Goal: Communication & Community: Share content

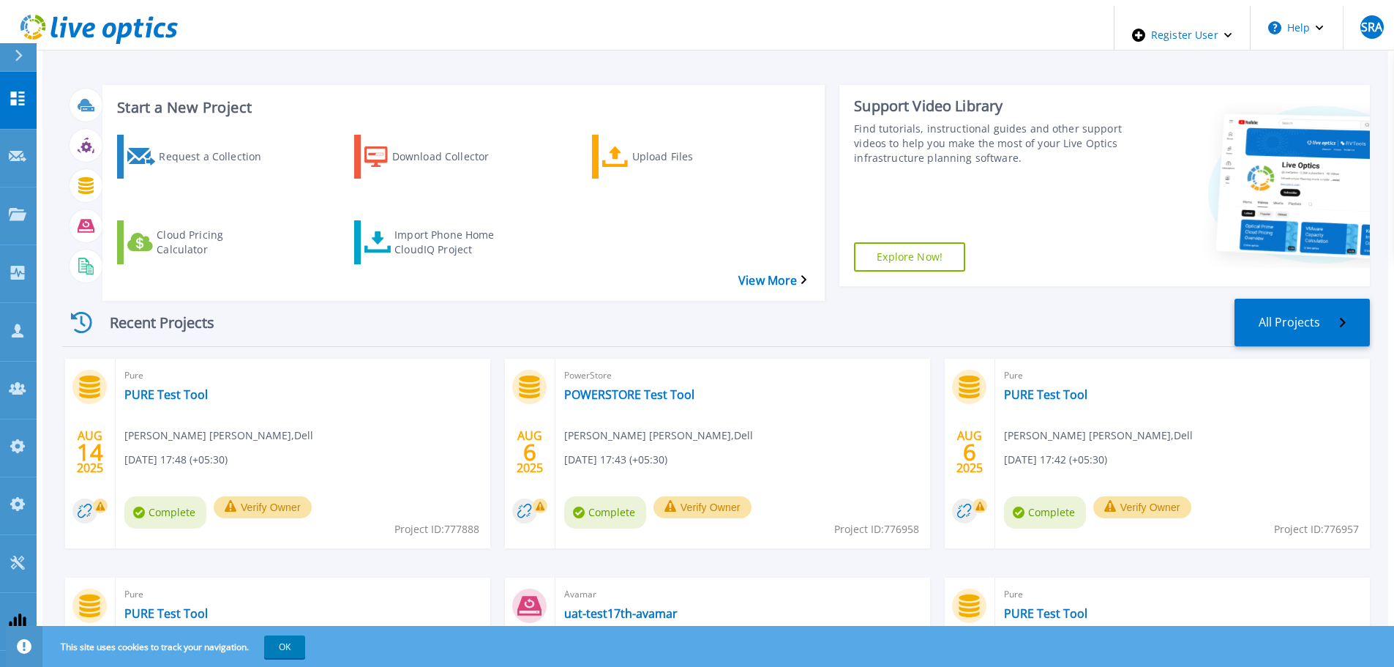
click at [482, 367] on span "PowerStore" at bounding box center [302, 375] width 357 height 16
click at [613, 387] on link "POWERSTORE Test Tool" at bounding box center [629, 394] width 130 height 15
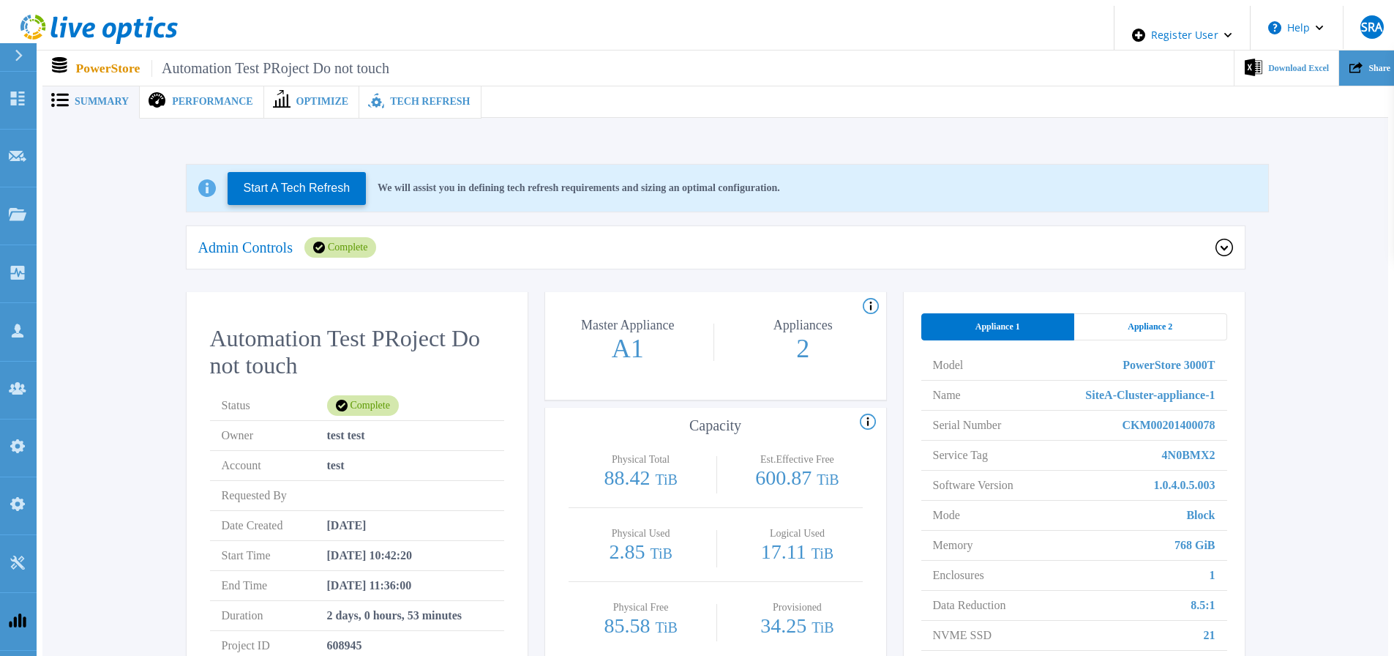
click at [1383, 53] on div "Share" at bounding box center [1369, 69] width 61 height 36
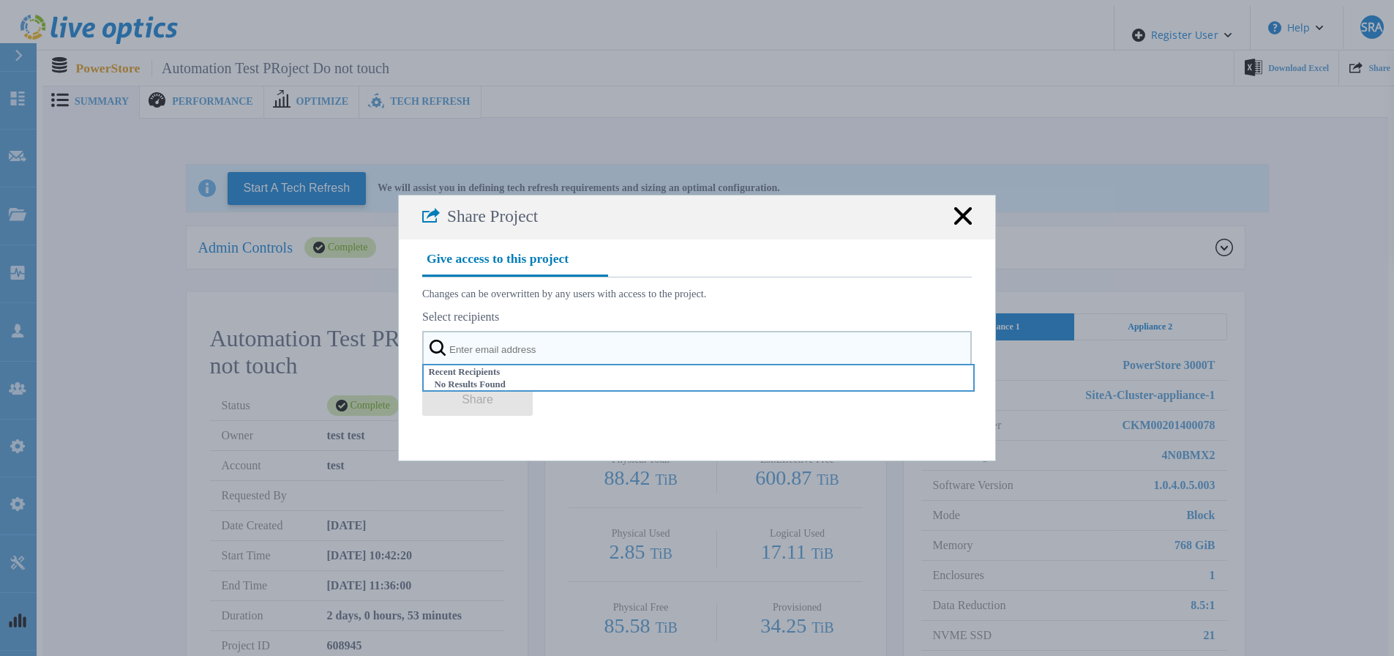
click at [655, 363] on input "text" at bounding box center [697, 349] width 550 height 37
click at [482, 354] on input "text" at bounding box center [697, 349] width 550 height 37
paste input "automation_oemuser_shared@liveoptics.com"
type input "automation_oemuser_shared@liveoptics.com"
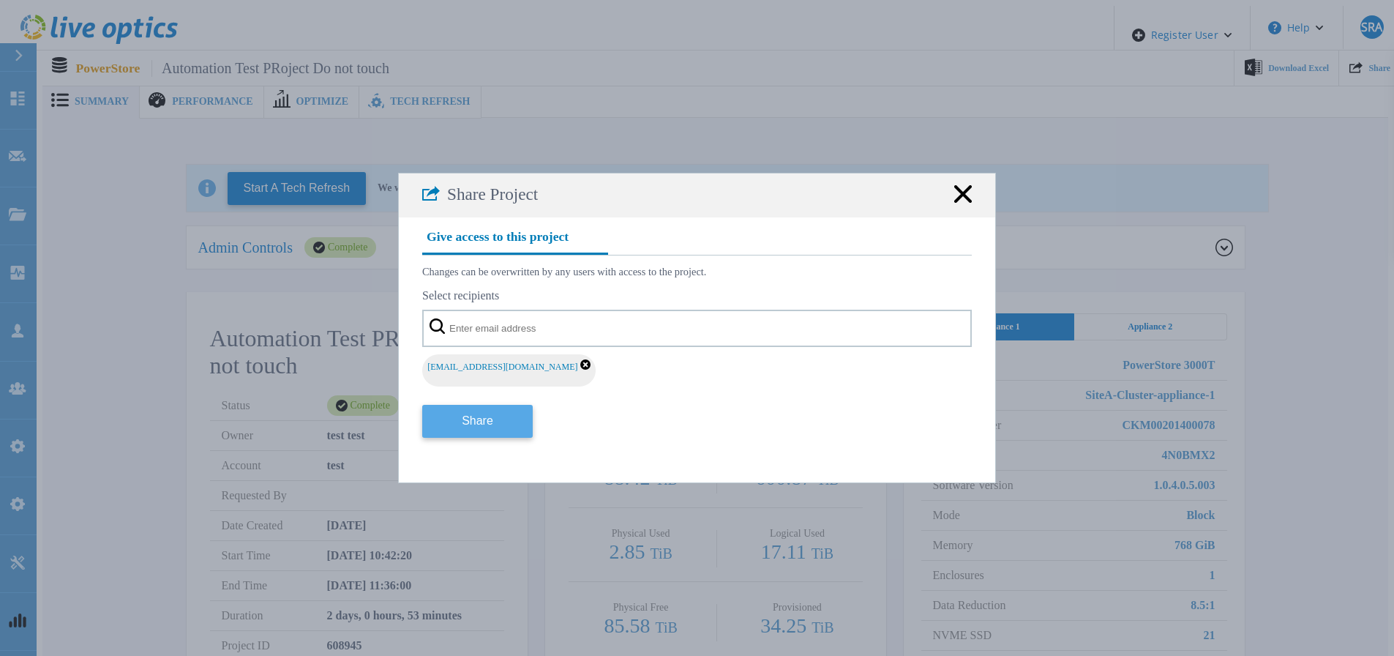
click at [490, 411] on button "Share" at bounding box center [477, 421] width 111 height 33
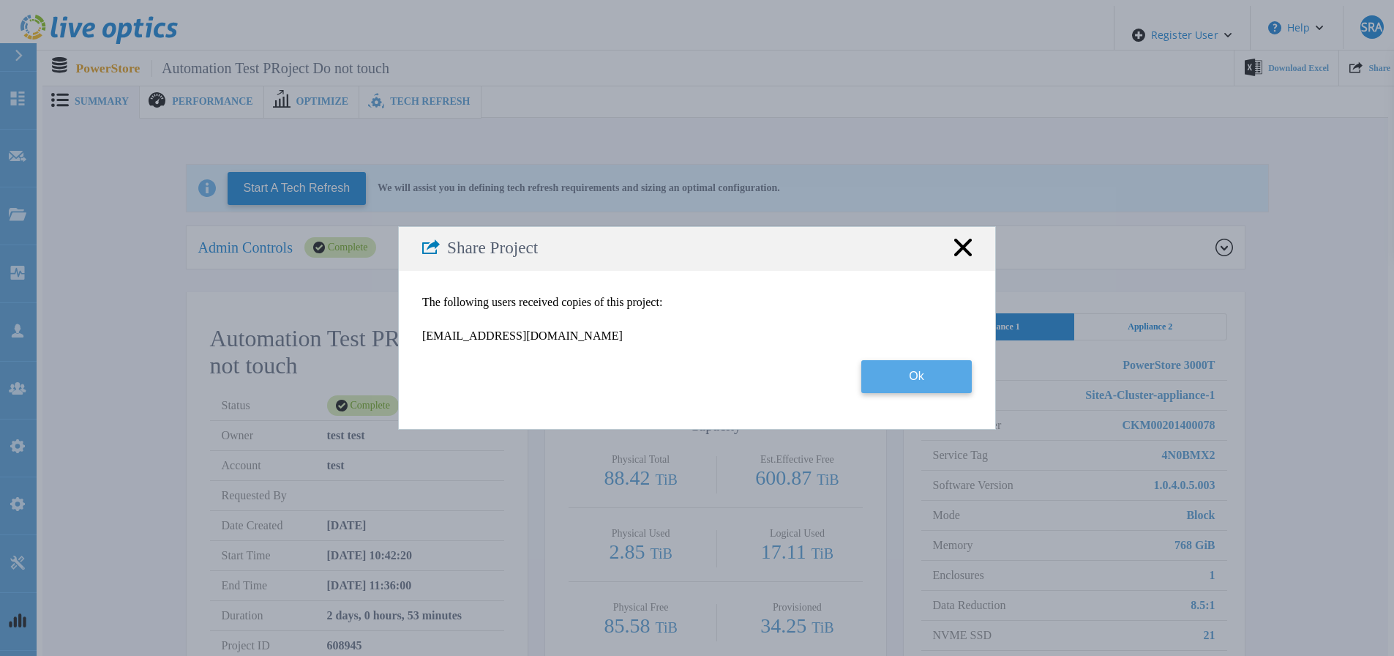
click at [930, 391] on button "Ok" at bounding box center [916, 376] width 111 height 33
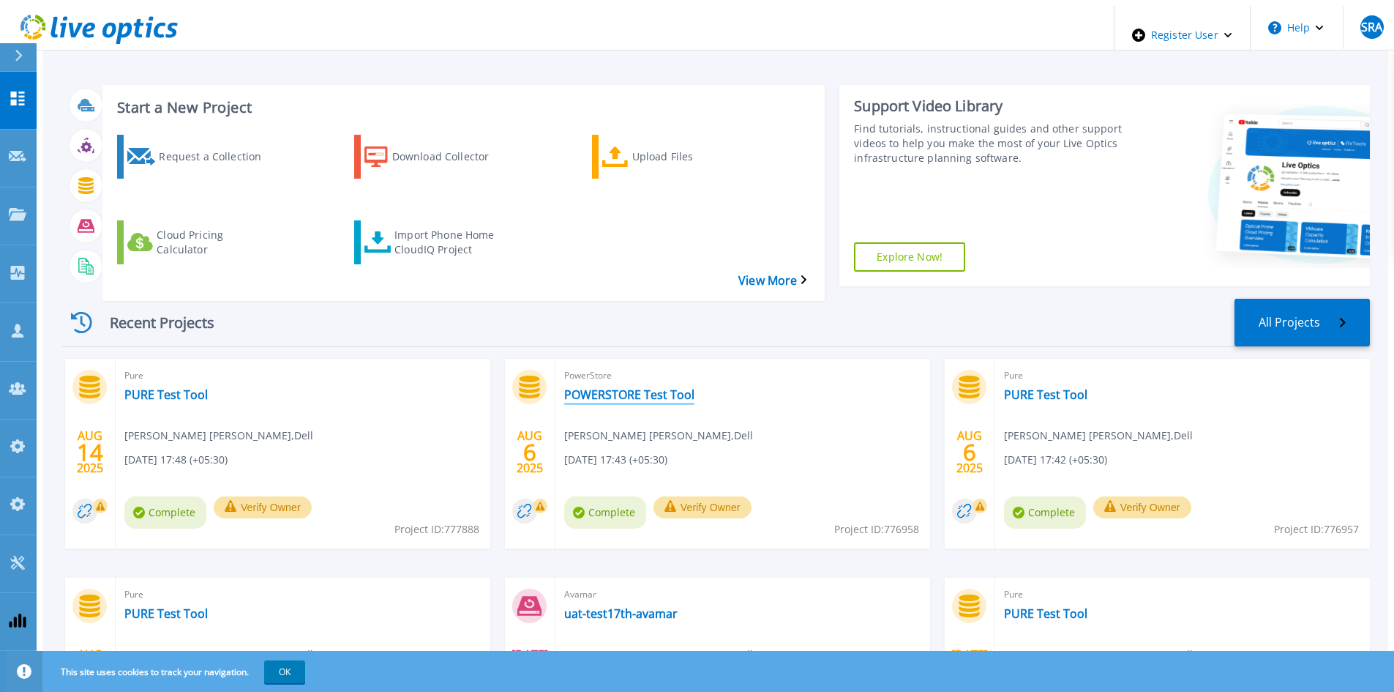
click at [666, 387] on link "POWERSTORE Test Tool" at bounding box center [629, 394] width 130 height 15
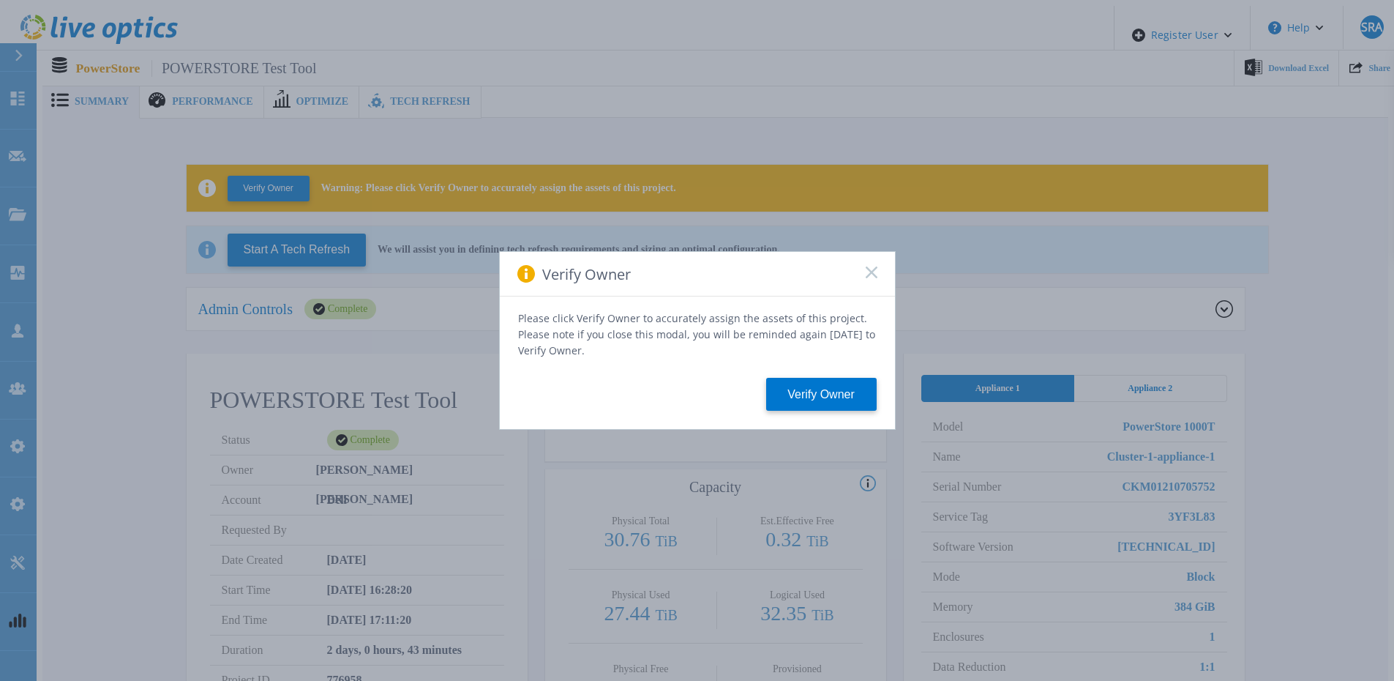
click at [877, 278] on div "Verify Owner" at bounding box center [697, 274] width 395 height 45
click at [866, 275] on icon at bounding box center [872, 272] width 12 height 12
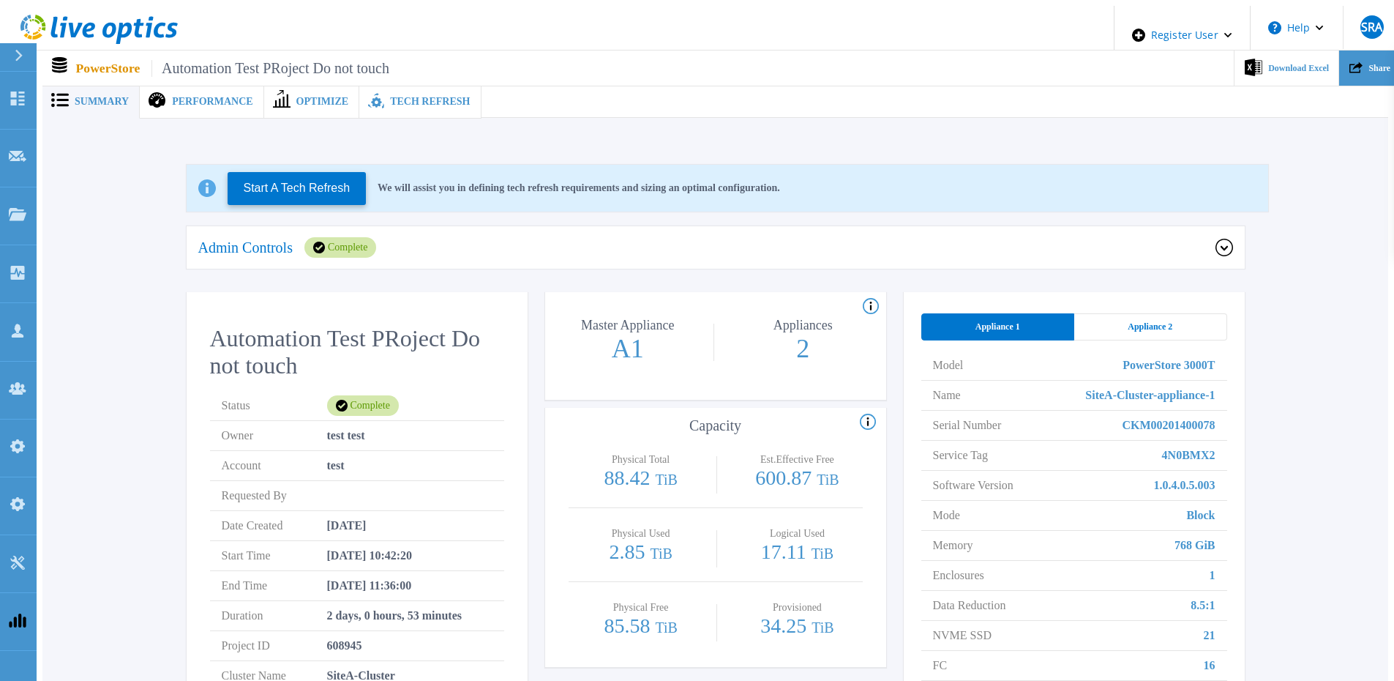
click at [1366, 72] on div "Share" at bounding box center [1369, 69] width 61 height 36
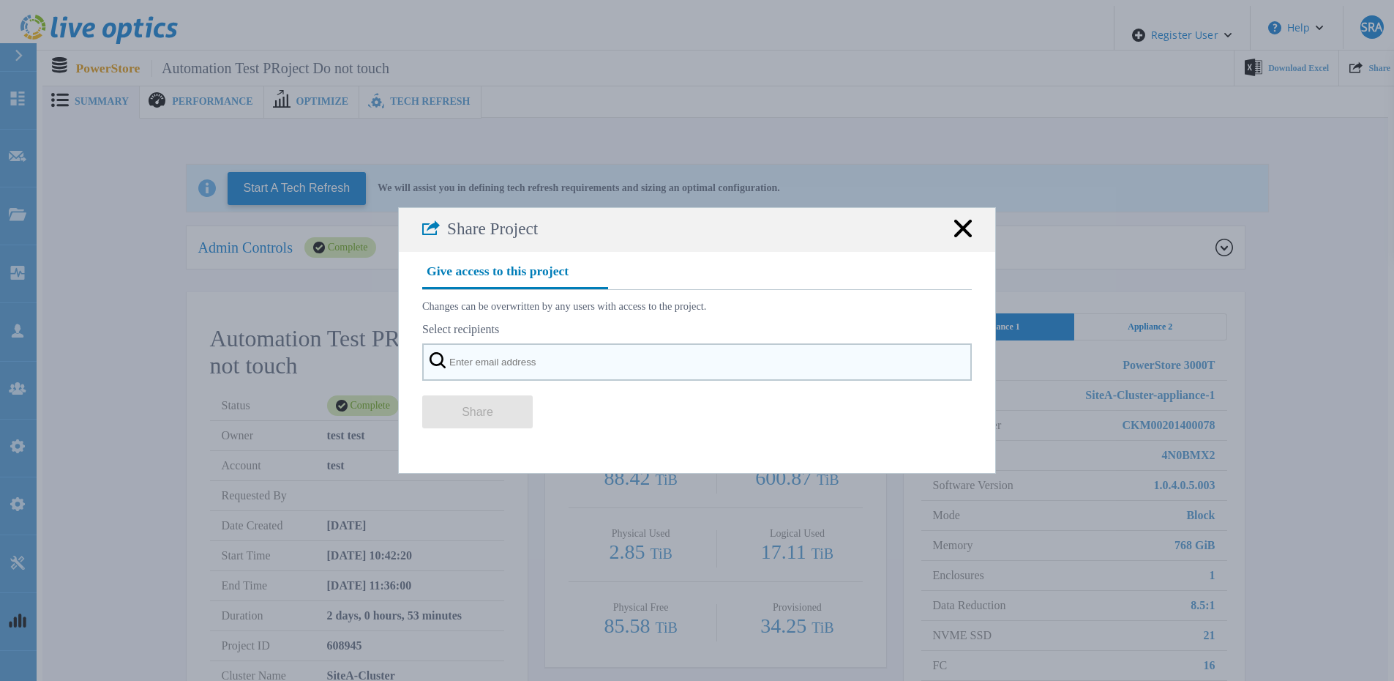
click at [501, 370] on input "text" at bounding box center [697, 361] width 550 height 37
click at [518, 351] on div "Select recipients" at bounding box center [697, 352] width 550 height 58
click at [517, 365] on input "text" at bounding box center [697, 361] width 550 height 37
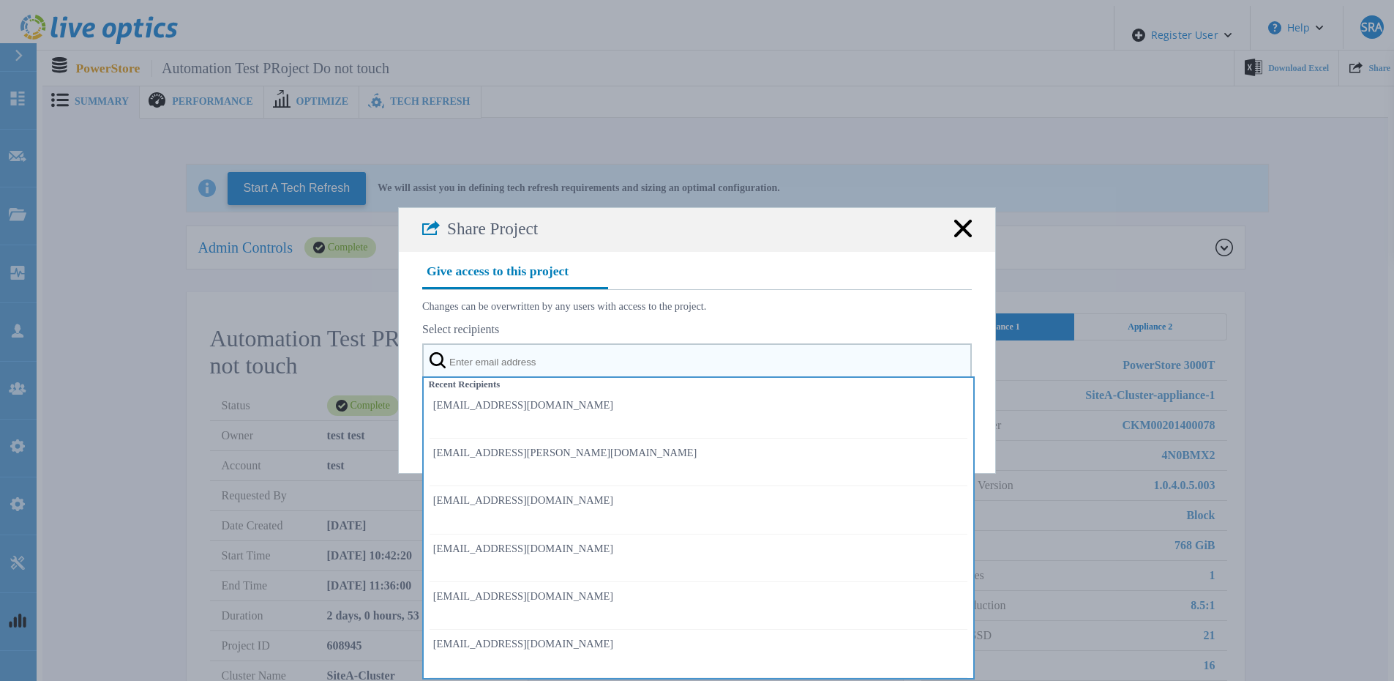
paste input "automation_enduser_shared@liveoptics.com"
type input "automation_enduser_shared@liveoptics.com"
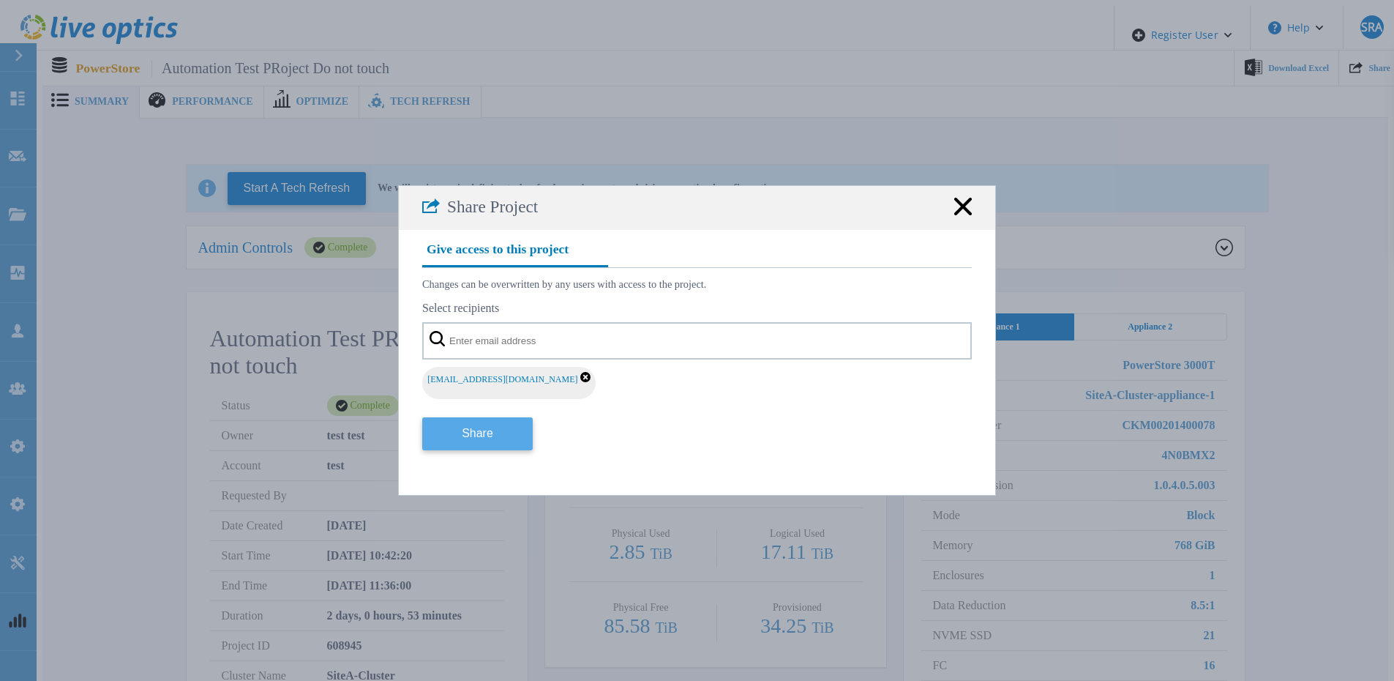
click at [511, 425] on button "Share" at bounding box center [477, 433] width 111 height 33
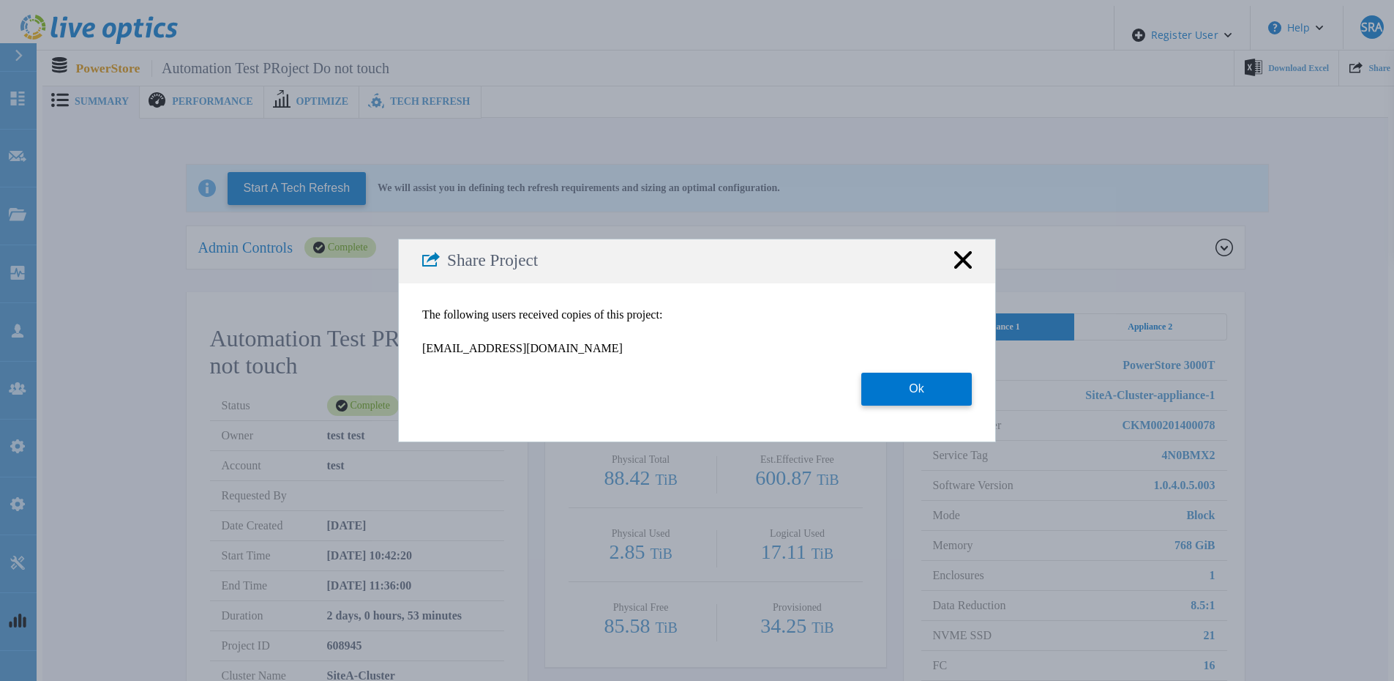
drag, startPoint x: 971, startPoint y: 399, endPoint x: 1027, endPoint y: 308, distance: 106.8
click at [971, 399] on button "Ok" at bounding box center [916, 389] width 111 height 33
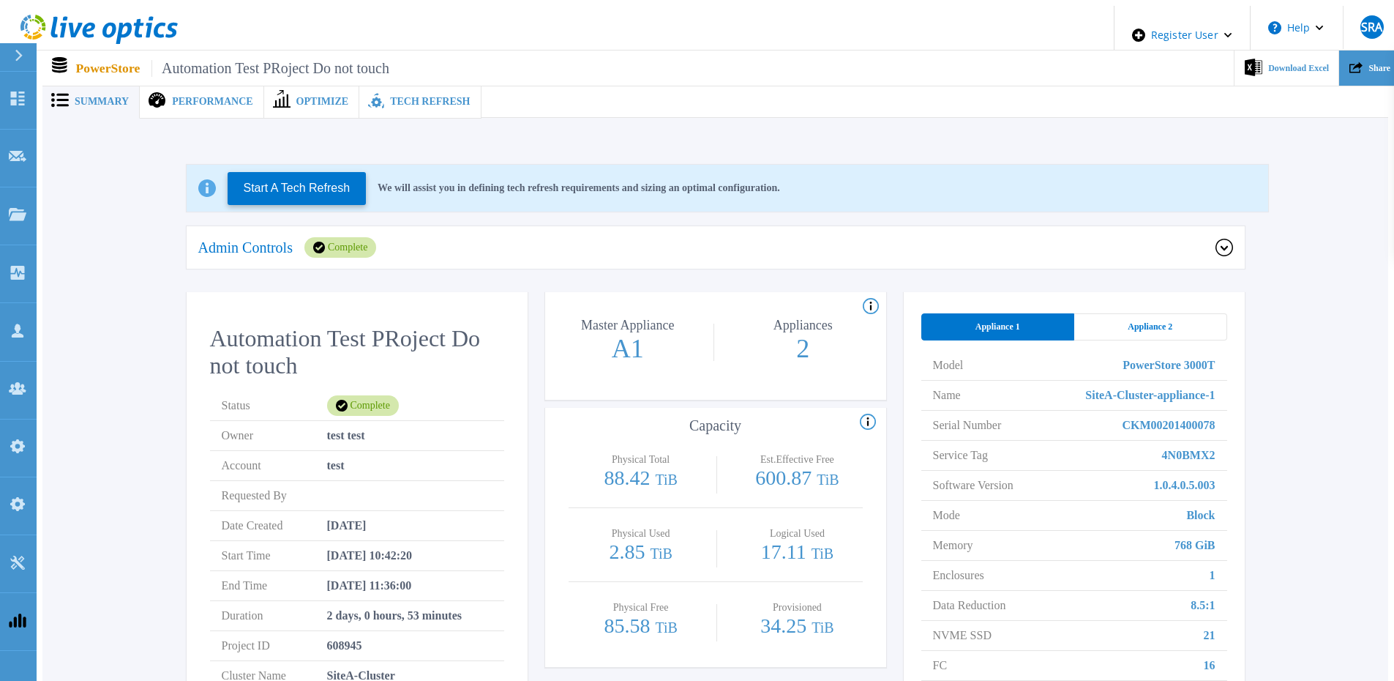
click at [1383, 73] on div "Share" at bounding box center [1369, 69] width 61 height 36
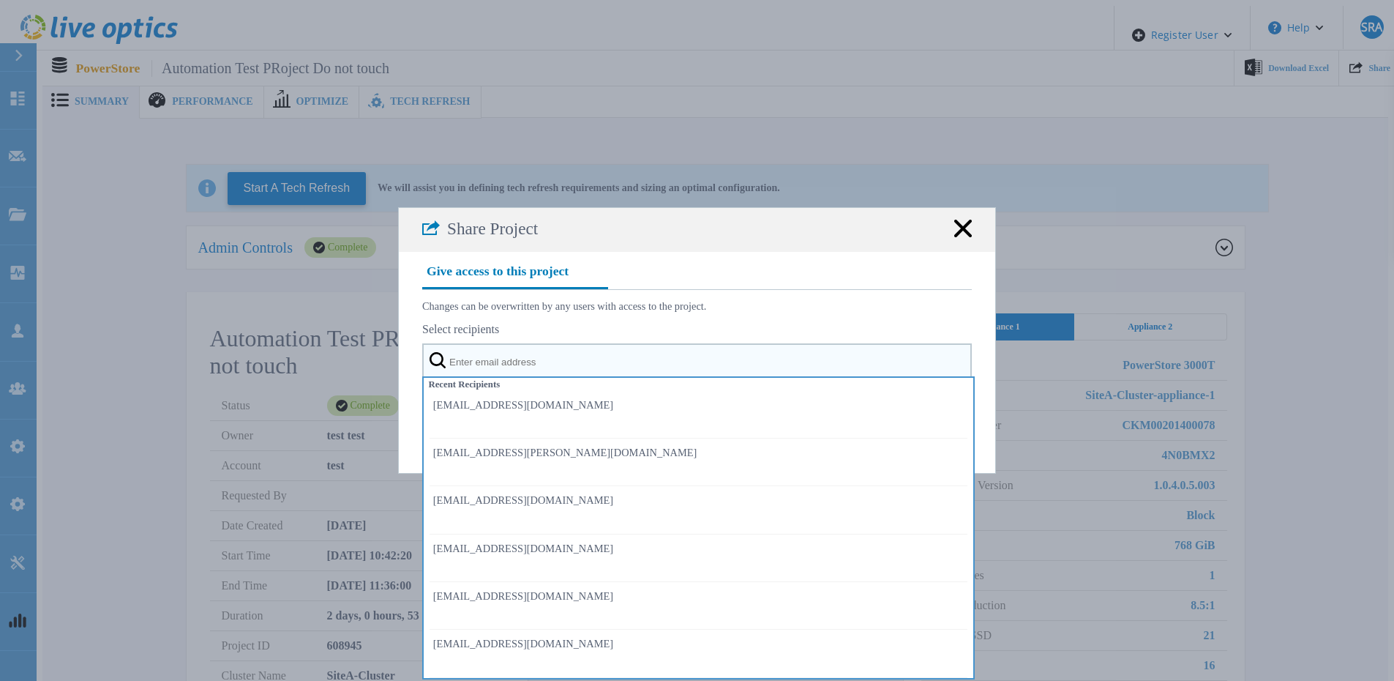
click at [569, 360] on input "text" at bounding box center [697, 361] width 550 height 37
paste input "automation_oemenduser_shared@liveoptics.com"
type input "automation_oemenduser_shared@liveoptics.com"
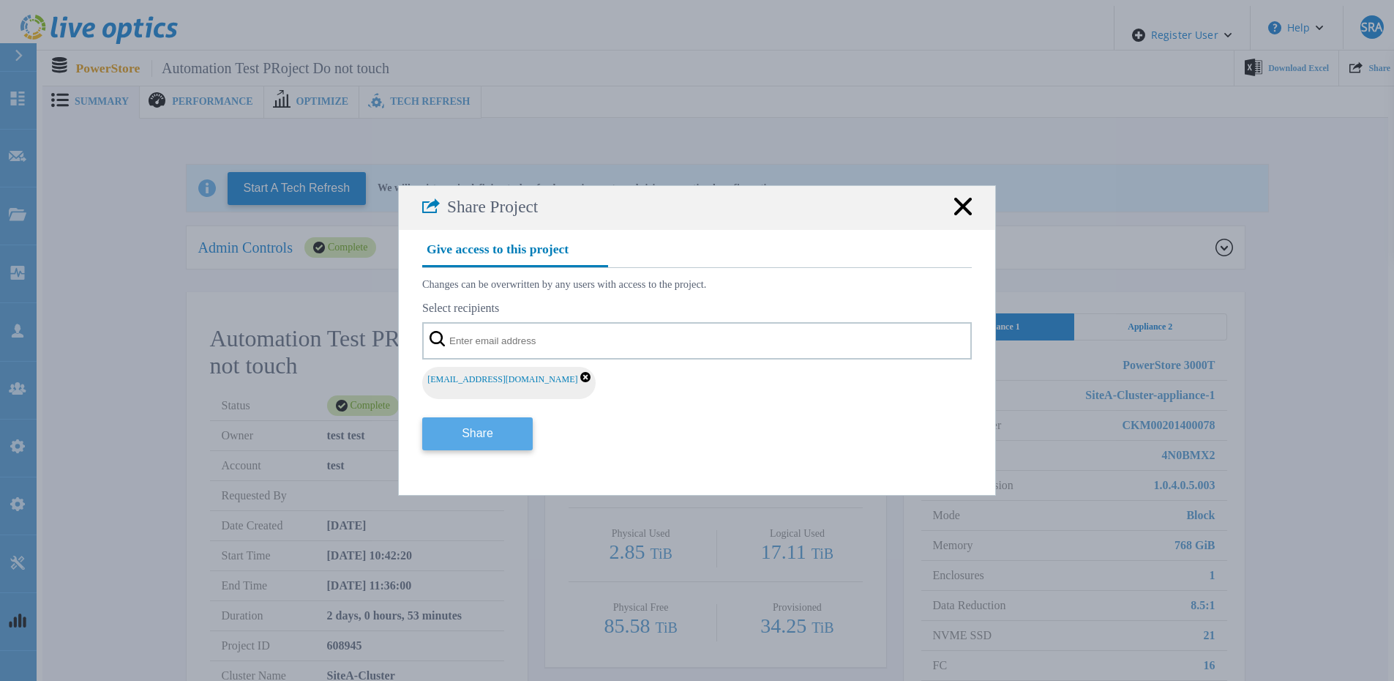
click at [491, 427] on button "Share" at bounding box center [477, 433] width 111 height 33
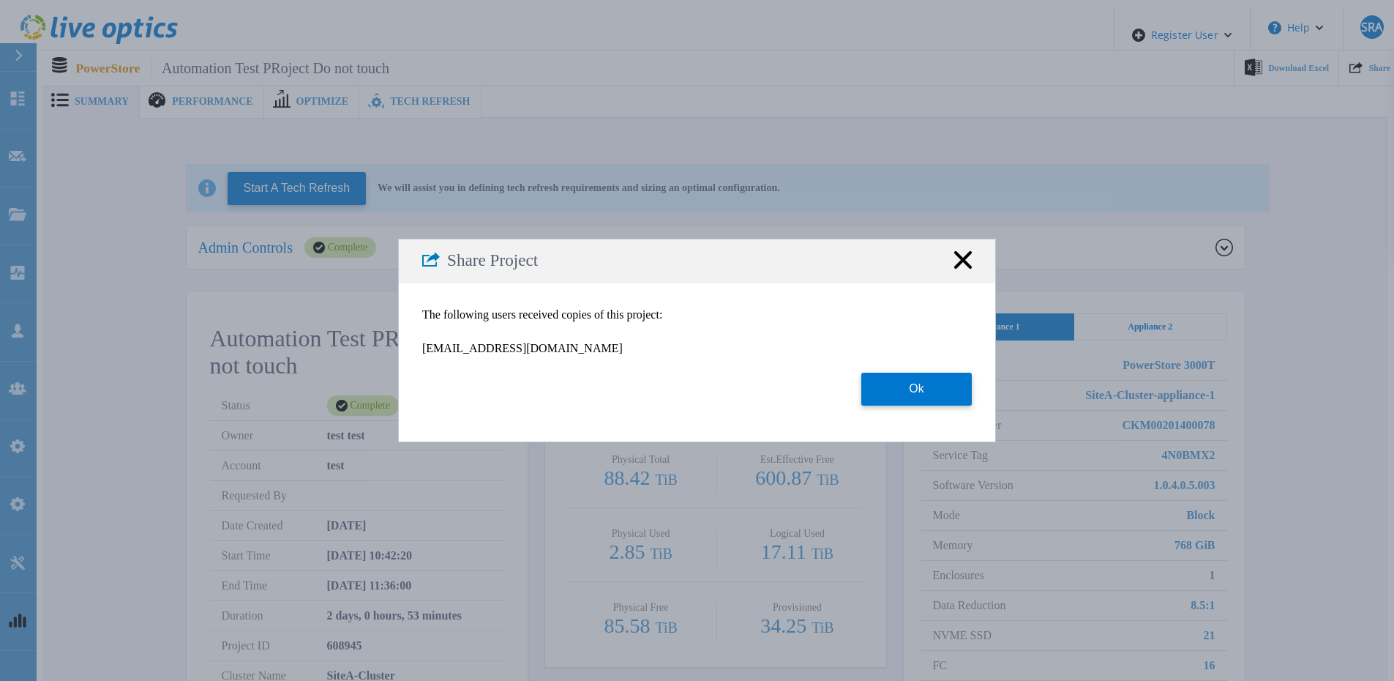
click at [911, 369] on section "The following users received copies of this project: automation_oemenduser_shar…" at bounding box center [697, 357] width 550 height 132
drag, startPoint x: 909, startPoint y: 392, endPoint x: 1046, endPoint y: 228, distance: 213.6
click at [909, 393] on button "Ok" at bounding box center [916, 389] width 111 height 33
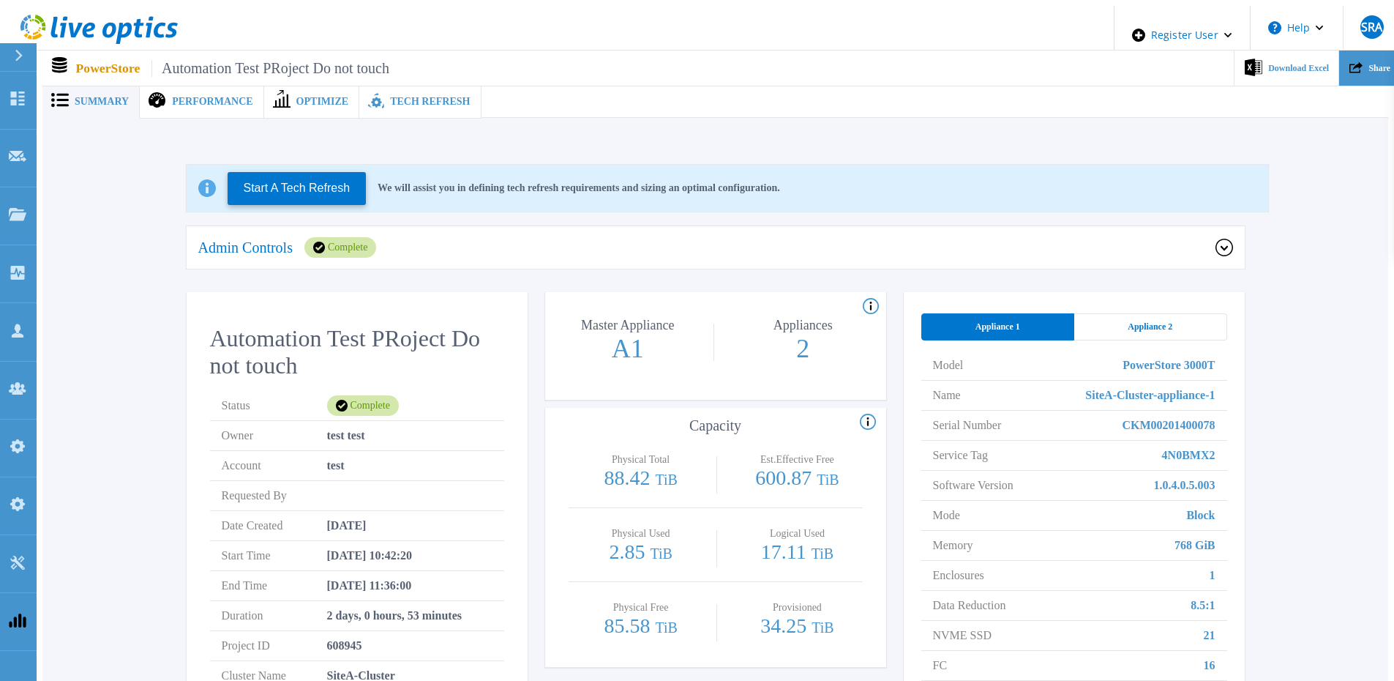
click at [1345, 70] on div "Share" at bounding box center [1369, 69] width 61 height 36
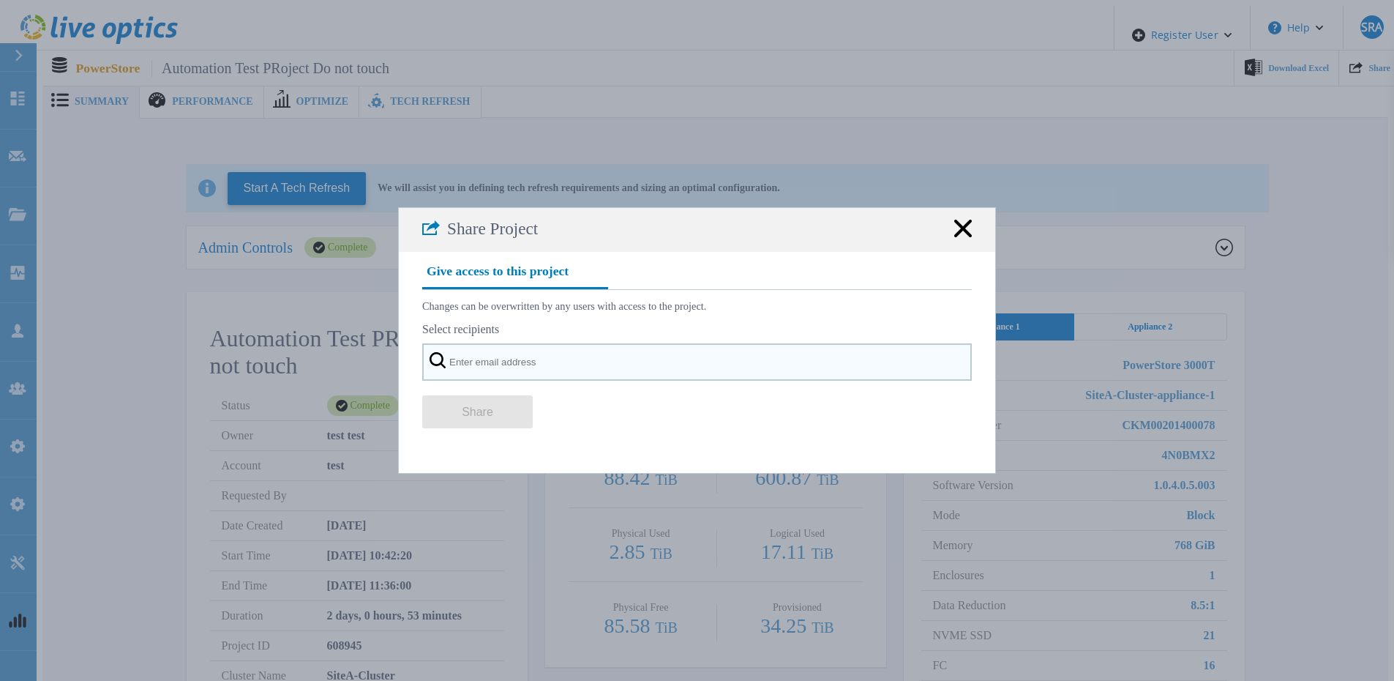
drag, startPoint x: 624, startPoint y: 383, endPoint x: 610, endPoint y: 379, distance: 15.1
click at [623, 381] on input "text" at bounding box center [697, 361] width 550 height 37
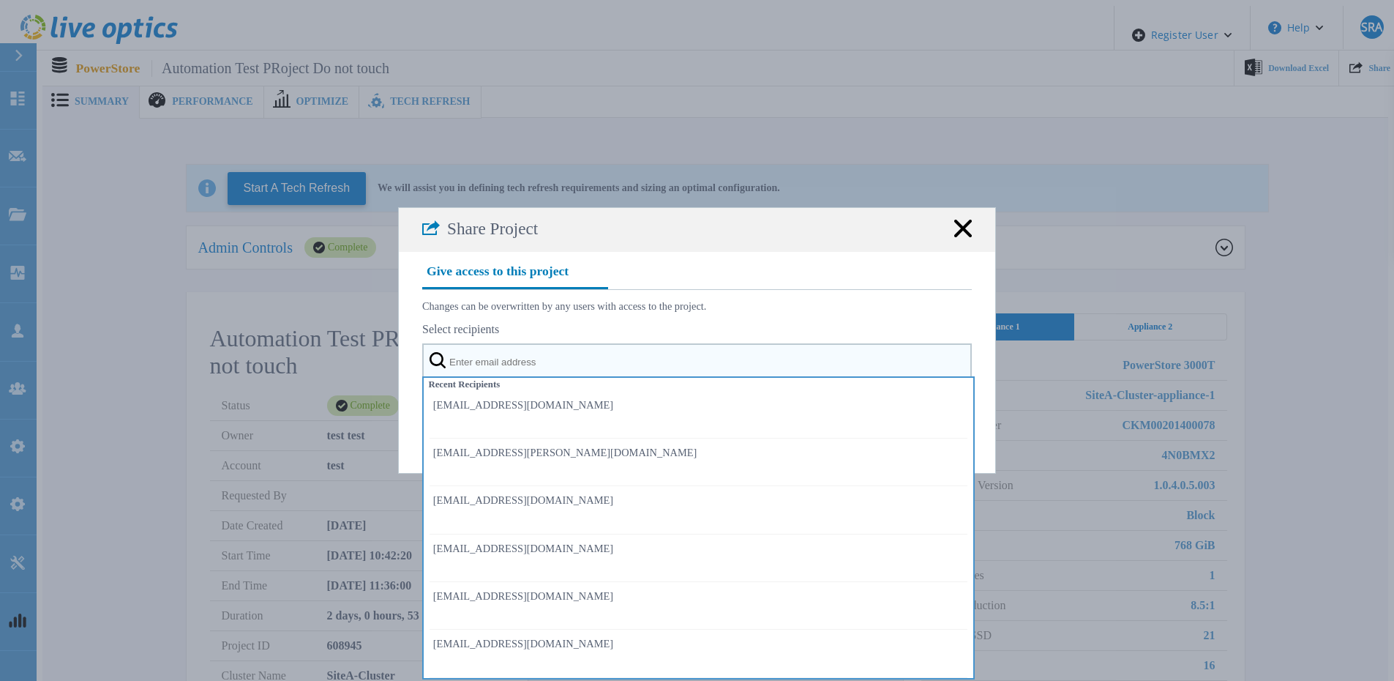
paste input ""automation_oemteammember_shared@liveoptics.com"
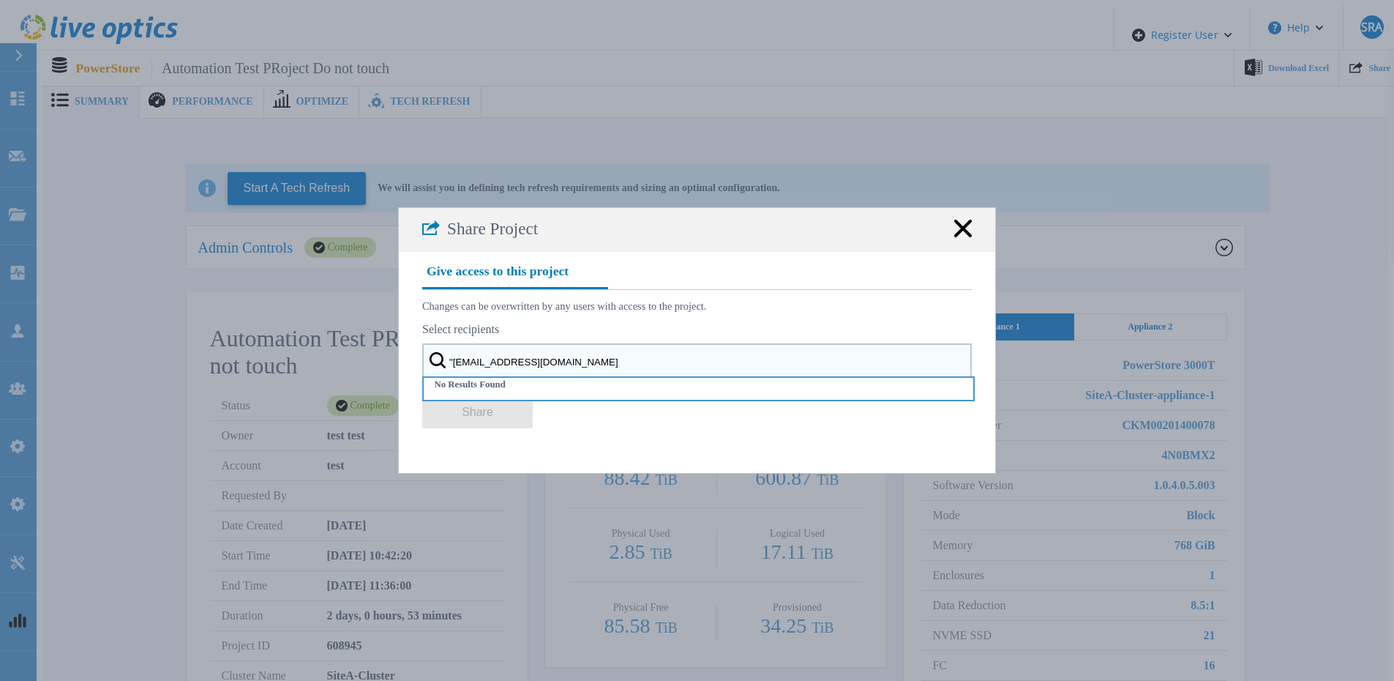
click at [454, 373] on input ""automation_oemteammember_shared@liveoptics.com" at bounding box center [697, 361] width 550 height 37
type input "automation_oemteammember_shared@liveoptics.com"
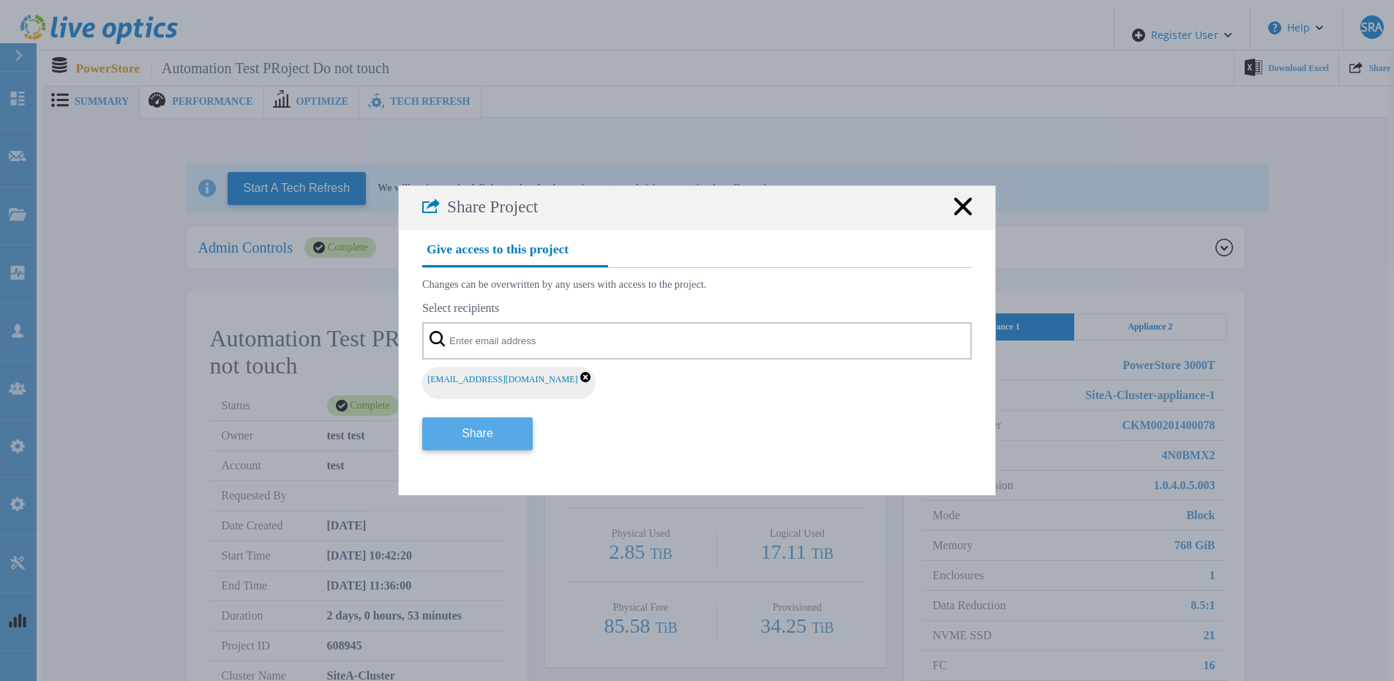
click at [491, 432] on button "Share" at bounding box center [477, 433] width 111 height 33
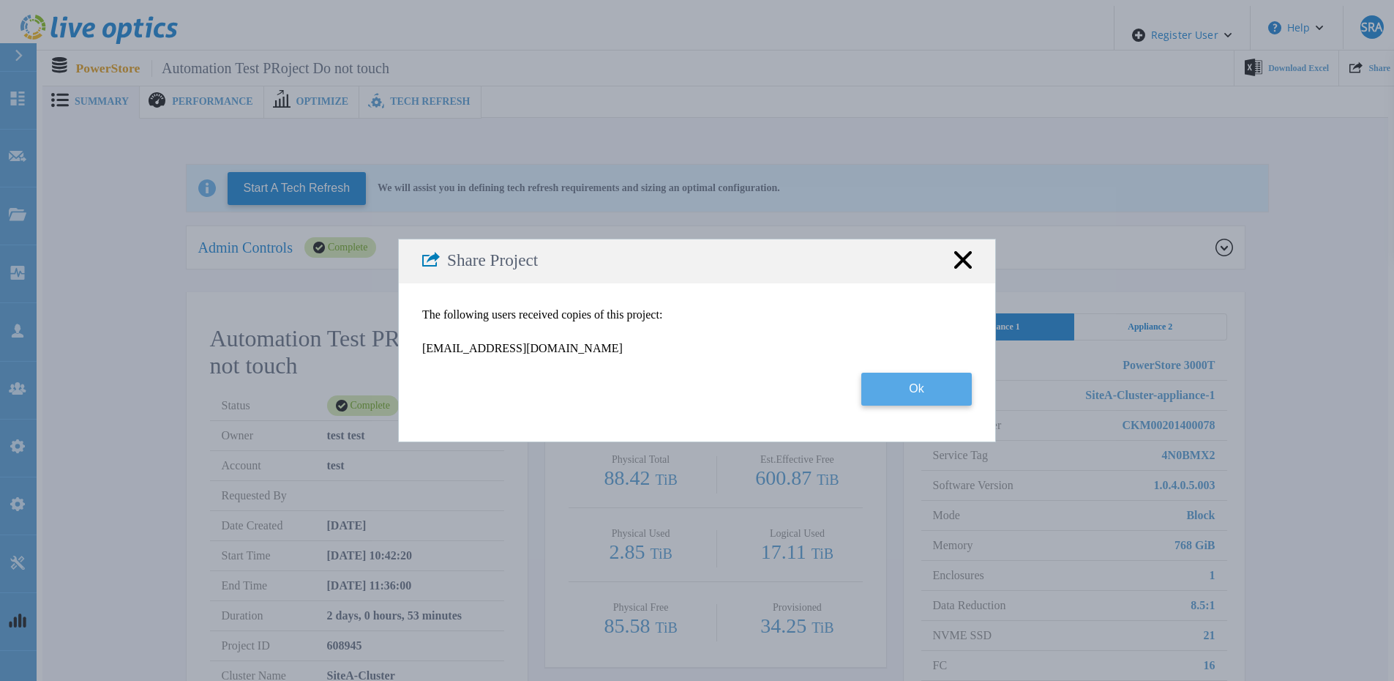
click at [887, 390] on button "Ok" at bounding box center [916, 389] width 111 height 33
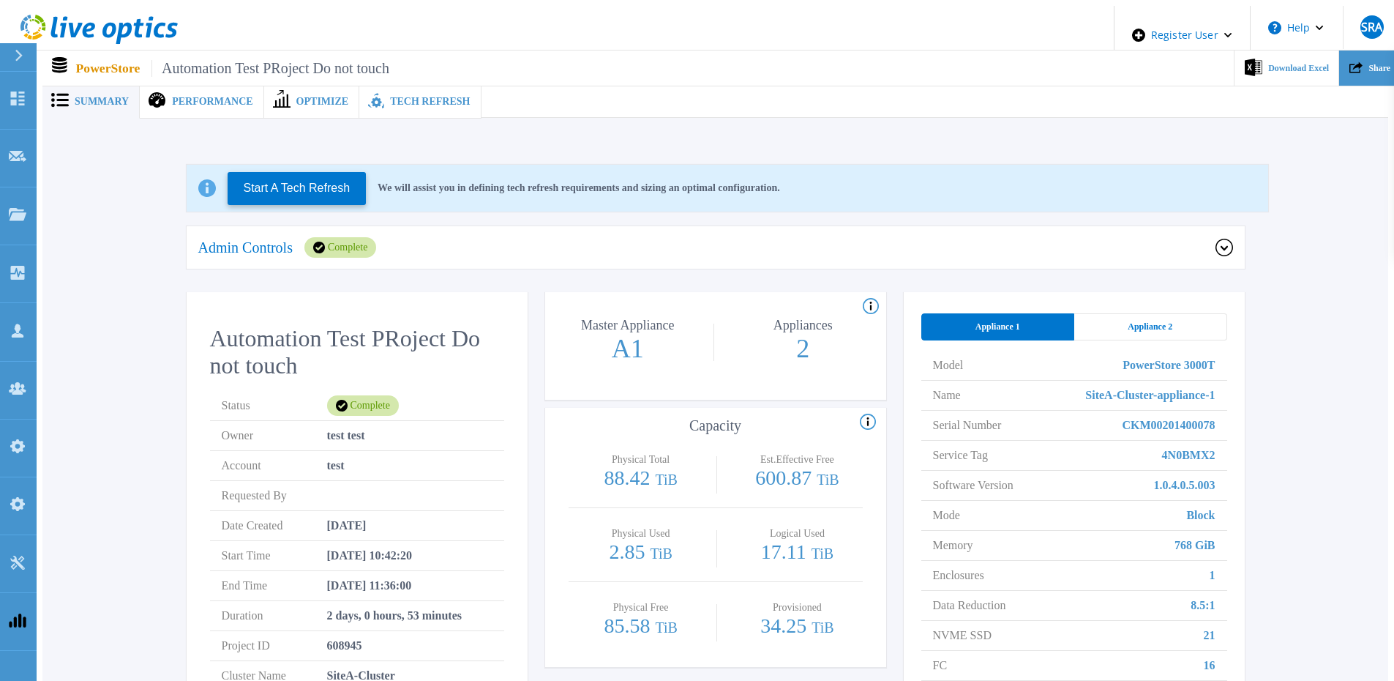
click at [1361, 72] on div "Share" at bounding box center [1369, 69] width 61 height 36
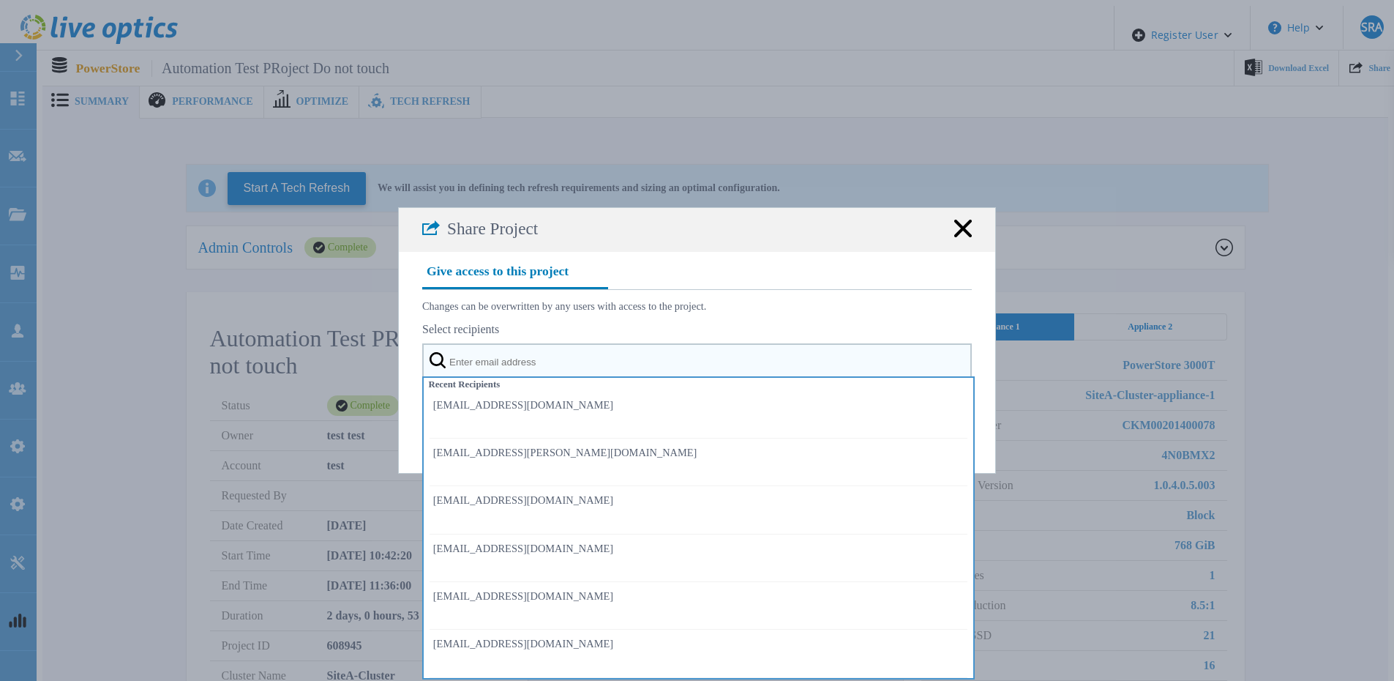
click at [689, 367] on input "text" at bounding box center [697, 361] width 550 height 37
paste input "automation_oemteamadmin_shared@liveoptics.com"
type input "automation_oemteamadmin_shared@liveoptics.com"
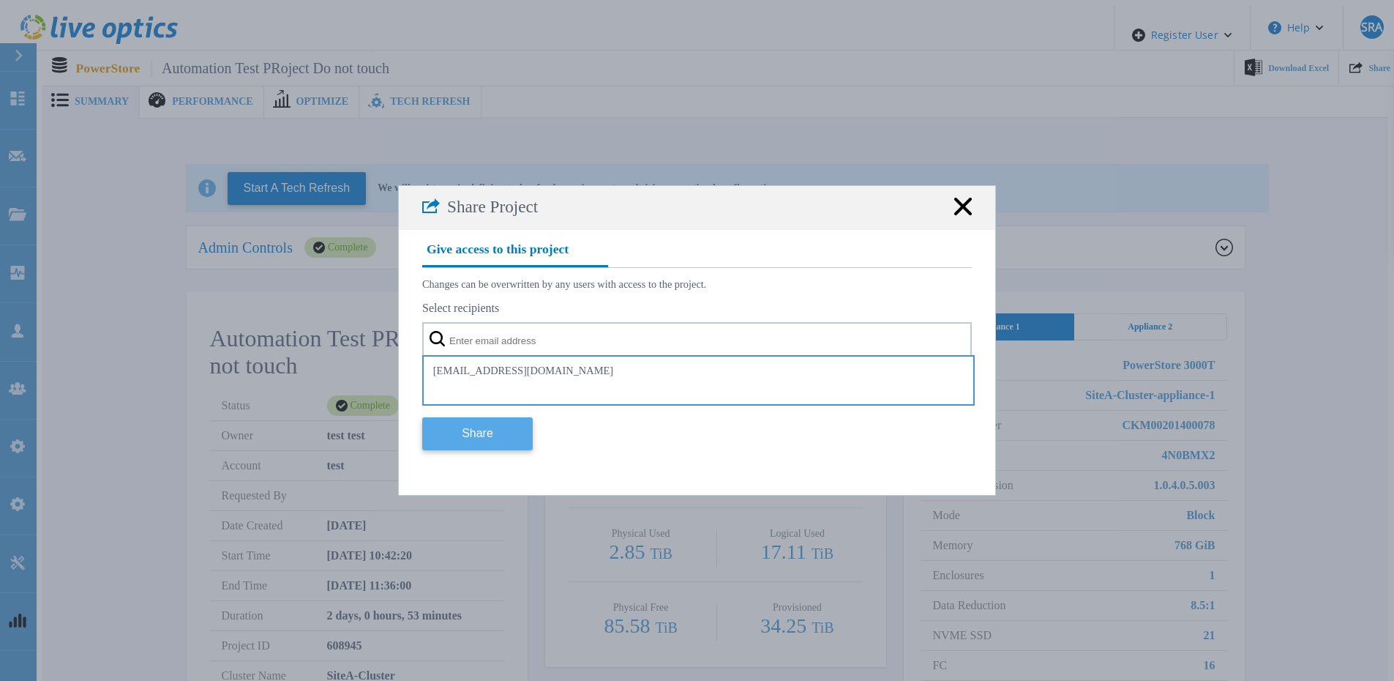
click at [506, 433] on button "Share" at bounding box center [477, 433] width 111 height 33
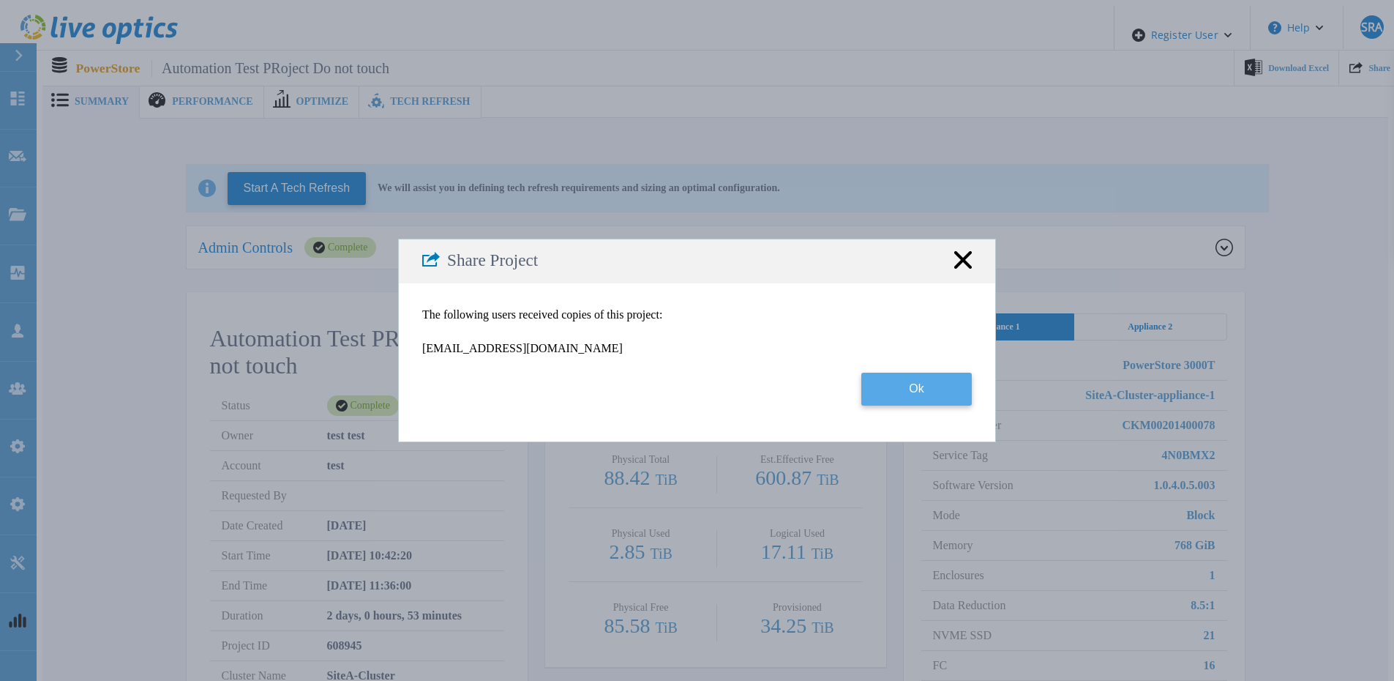
click at [937, 394] on button "Ok" at bounding box center [916, 389] width 111 height 33
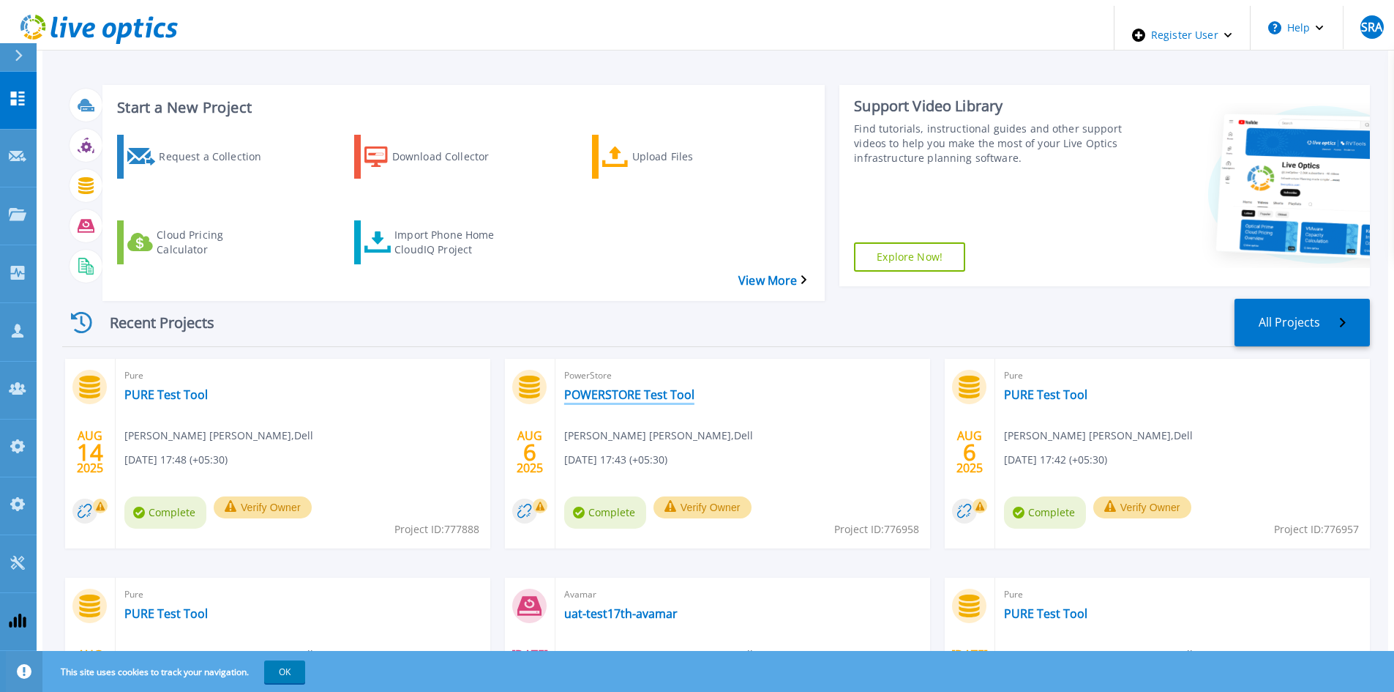
click at [656, 387] on link "POWERSTORE Test Tool" at bounding box center [629, 394] width 130 height 15
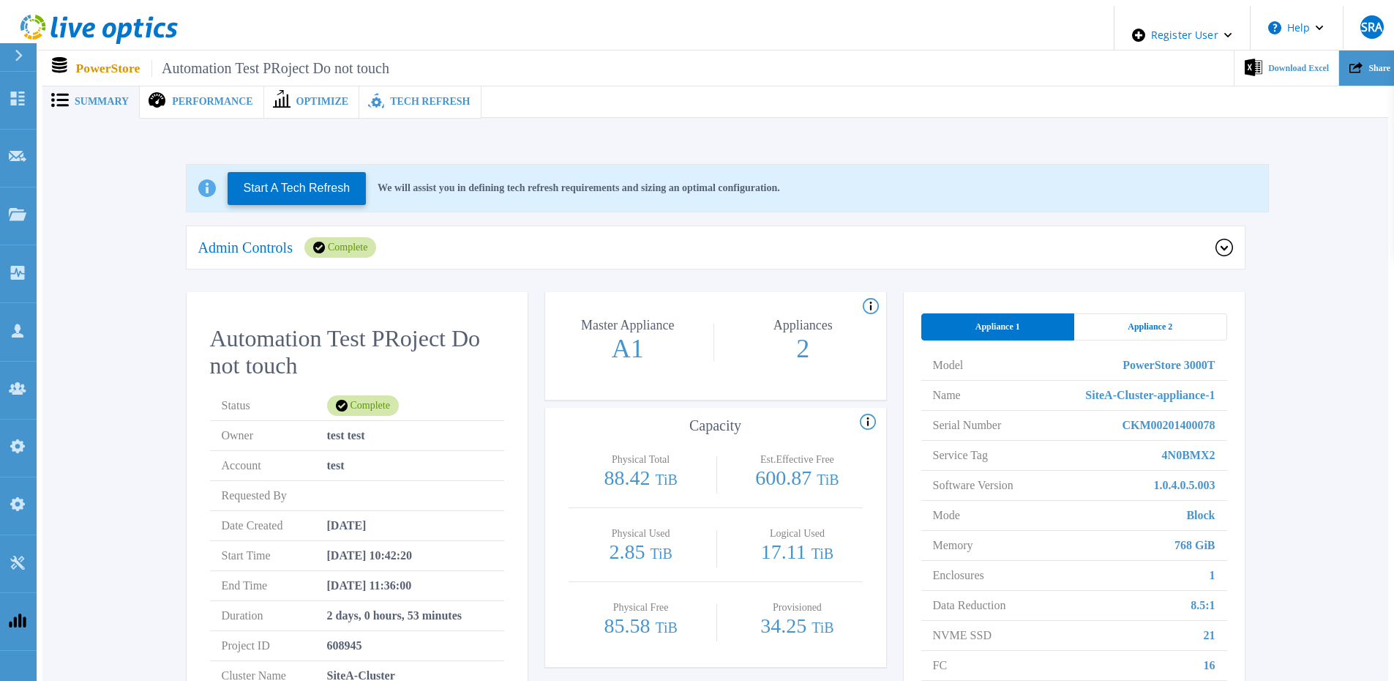
click at [1361, 64] on div "Share" at bounding box center [1369, 69] width 61 height 36
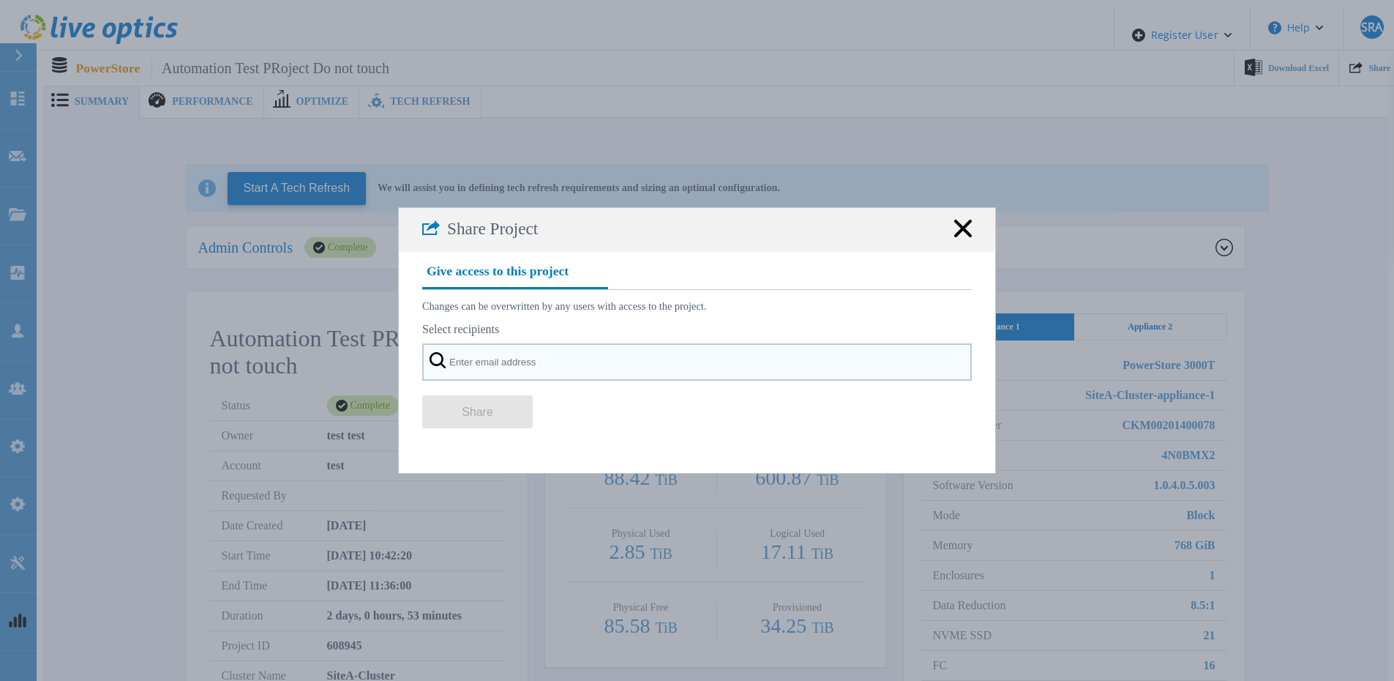
click at [691, 378] on input "text" at bounding box center [697, 361] width 550 height 37
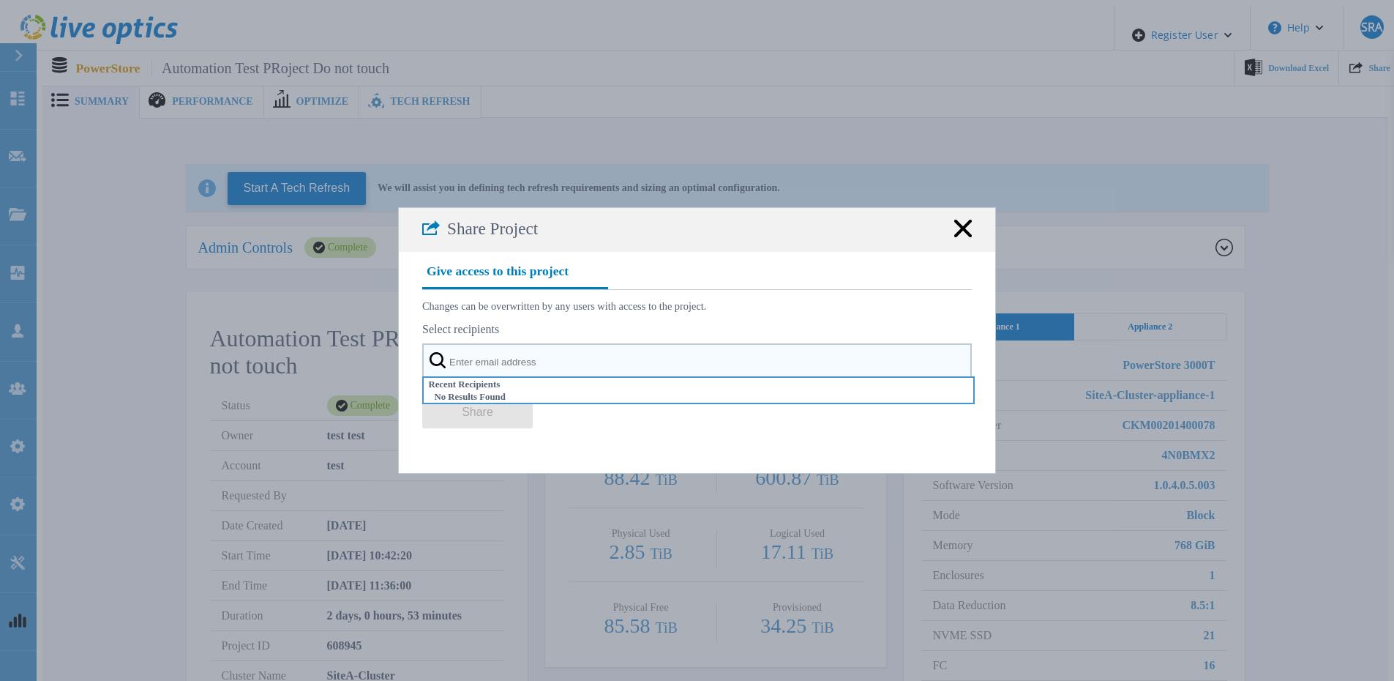
paste input "[EMAIL_ADDRESS][DOMAIN_NAME] [EMAIL_ADDRESS][DOMAIN_NAME] [EMAIL_ADDRESS][DOMAI…"
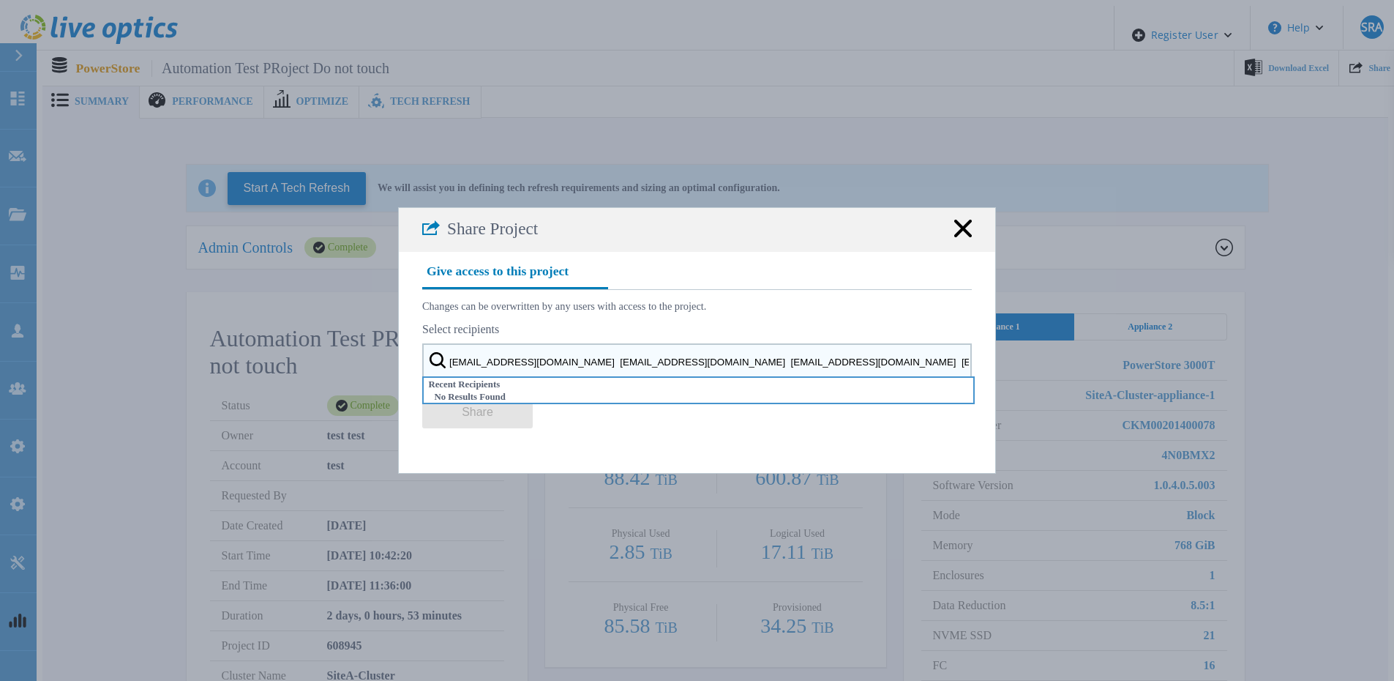
scroll to position [0, 652]
click at [703, 368] on input "[EMAIL_ADDRESS][DOMAIN_NAME] [EMAIL_ADDRESS][DOMAIN_NAME] [EMAIL_ADDRESS][DOMAI…" at bounding box center [697, 361] width 550 height 37
click at [708, 368] on input "automation_partner_shared@liveoptics.com automation_delladmin_shared@liveoptics…" at bounding box center [697, 361] width 550 height 37
drag, startPoint x: 705, startPoint y: 368, endPoint x: 1099, endPoint y: 385, distance: 394.1
click at [1102, 386] on div "Share Project Give access to this project Changes can be overwritten by any use…" at bounding box center [697, 340] width 1394 height 681
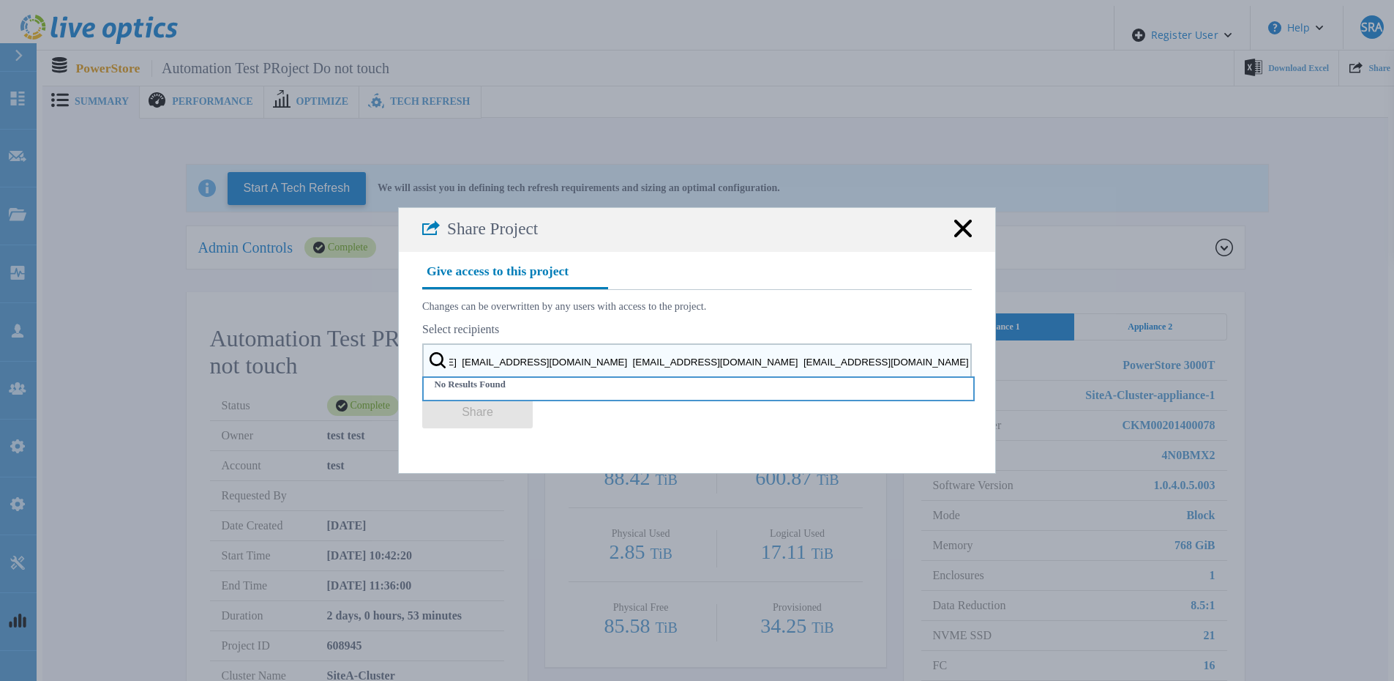
scroll to position [0, 386]
drag, startPoint x: 927, startPoint y: 367, endPoint x: 492, endPoint y: 365, distance: 434.8
click at [492, 365] on input "automation_partner_shared@liveoptics.com automation_delladmin_shared@liveoptics…" at bounding box center [697, 361] width 550 height 37
drag, startPoint x: 910, startPoint y: 367, endPoint x: 657, endPoint y: 363, distance: 252.6
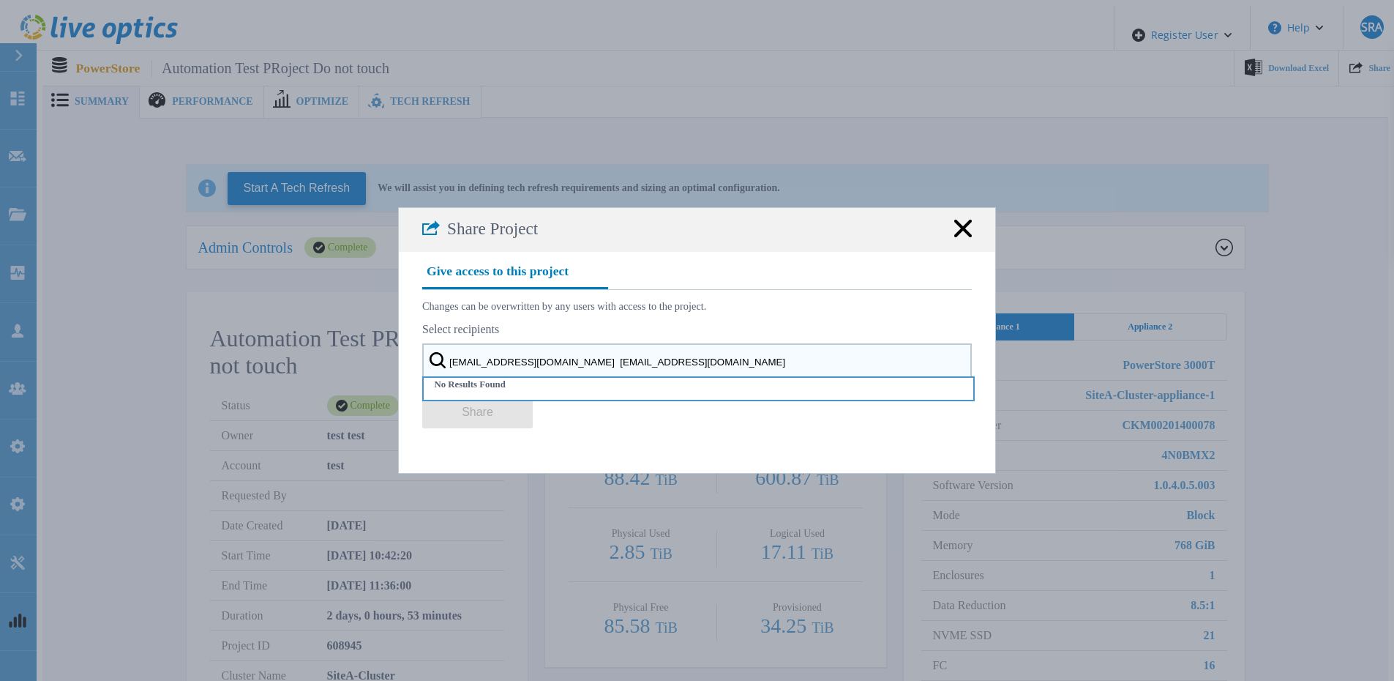
click at [657, 363] on input "automation_partner_shared@liveoptics.com automation_delladmin_shared@liveoptics…" at bounding box center [697, 361] width 550 height 37
type input "automation_partner_shared@liveoptics.com"
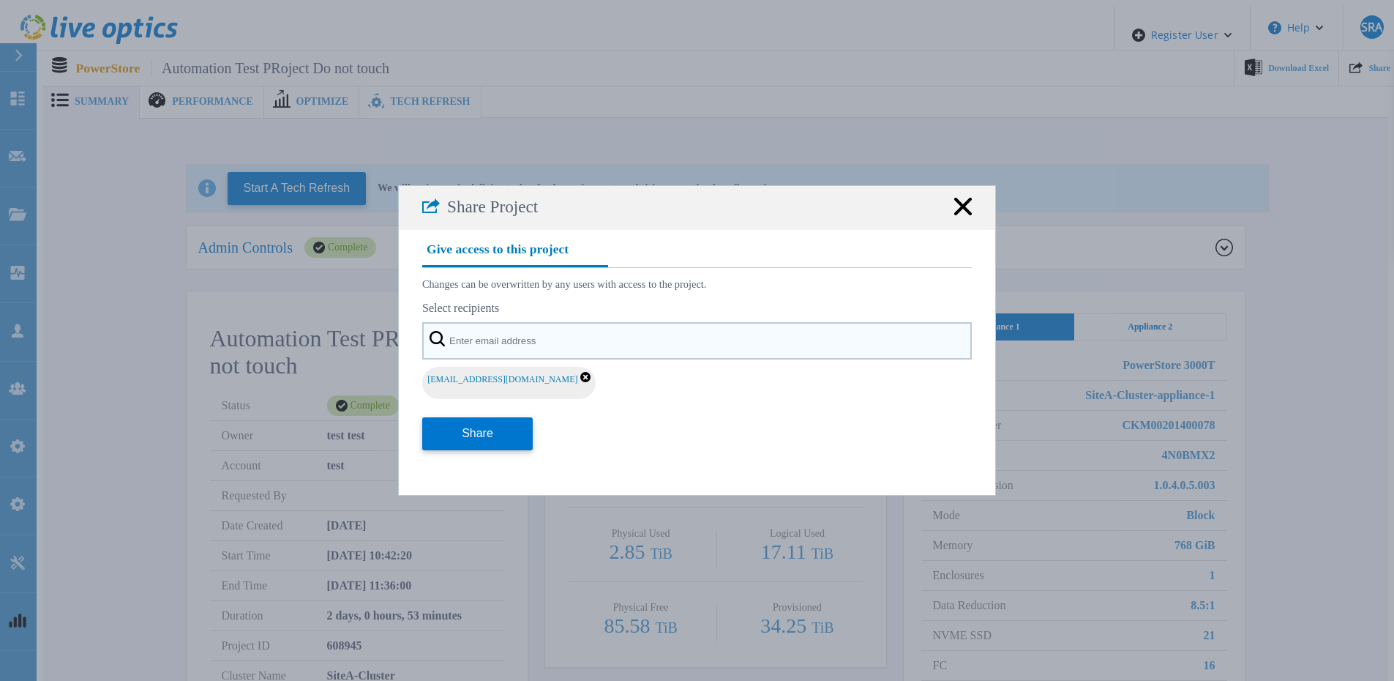
click at [564, 348] on input "text" at bounding box center [697, 340] width 550 height 37
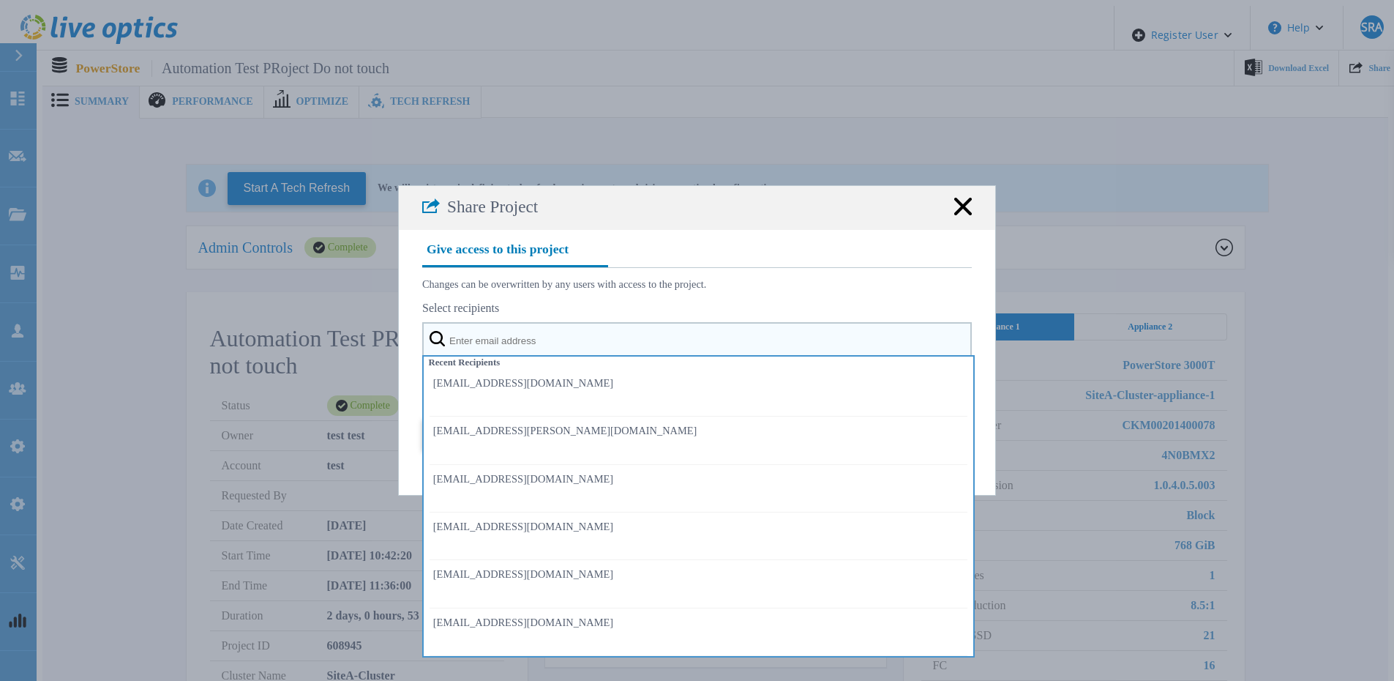
paste input "automation_partner_shared@liveoptics.com automation_delladmin_shared@liveoptics…"
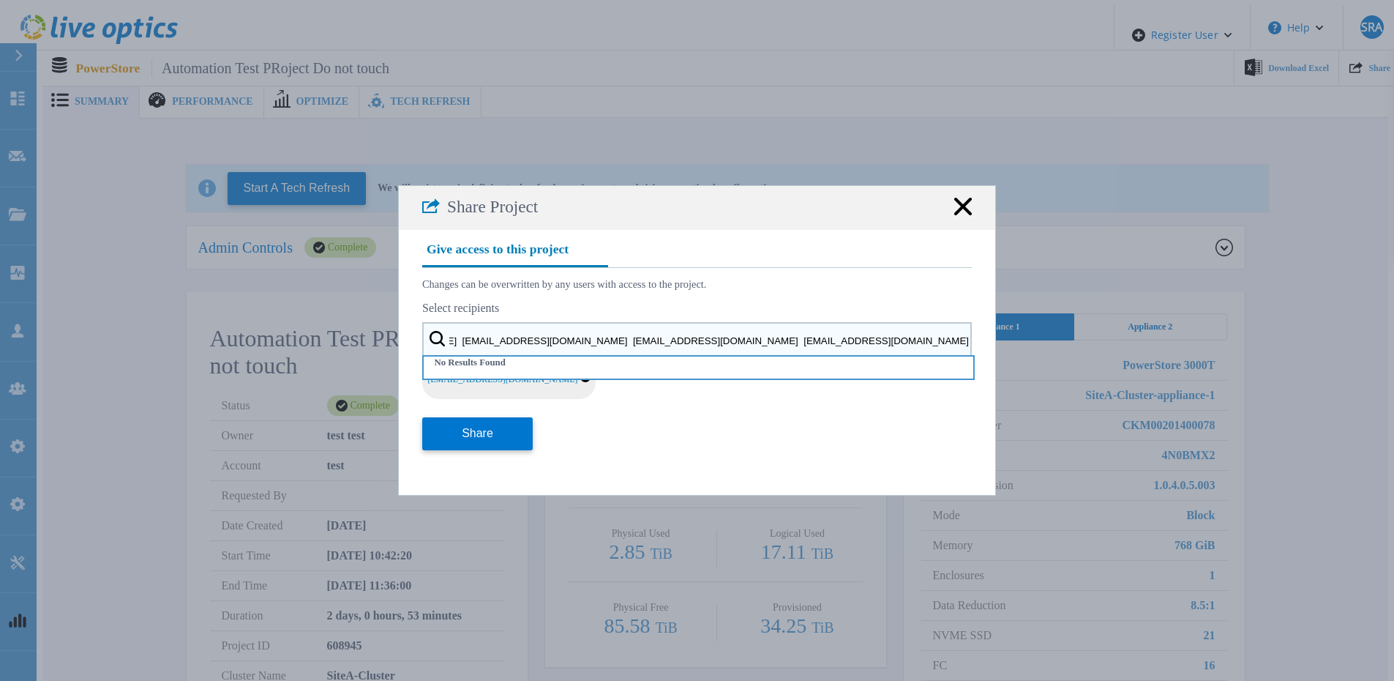
drag, startPoint x: 703, startPoint y: 354, endPoint x: 1157, endPoint y: 362, distance: 454.6
click at [1157, 362] on div "Share Project Give access to this project Changes can be overwritten by any use…" at bounding box center [697, 340] width 1394 height 681
drag, startPoint x: 963, startPoint y: 354, endPoint x: 702, endPoint y: 340, distance: 261.7
click at [702, 340] on input "automation_partner_shared@liveoptics.com automation_delladmin_shared@liveoptics…" at bounding box center [697, 340] width 550 height 37
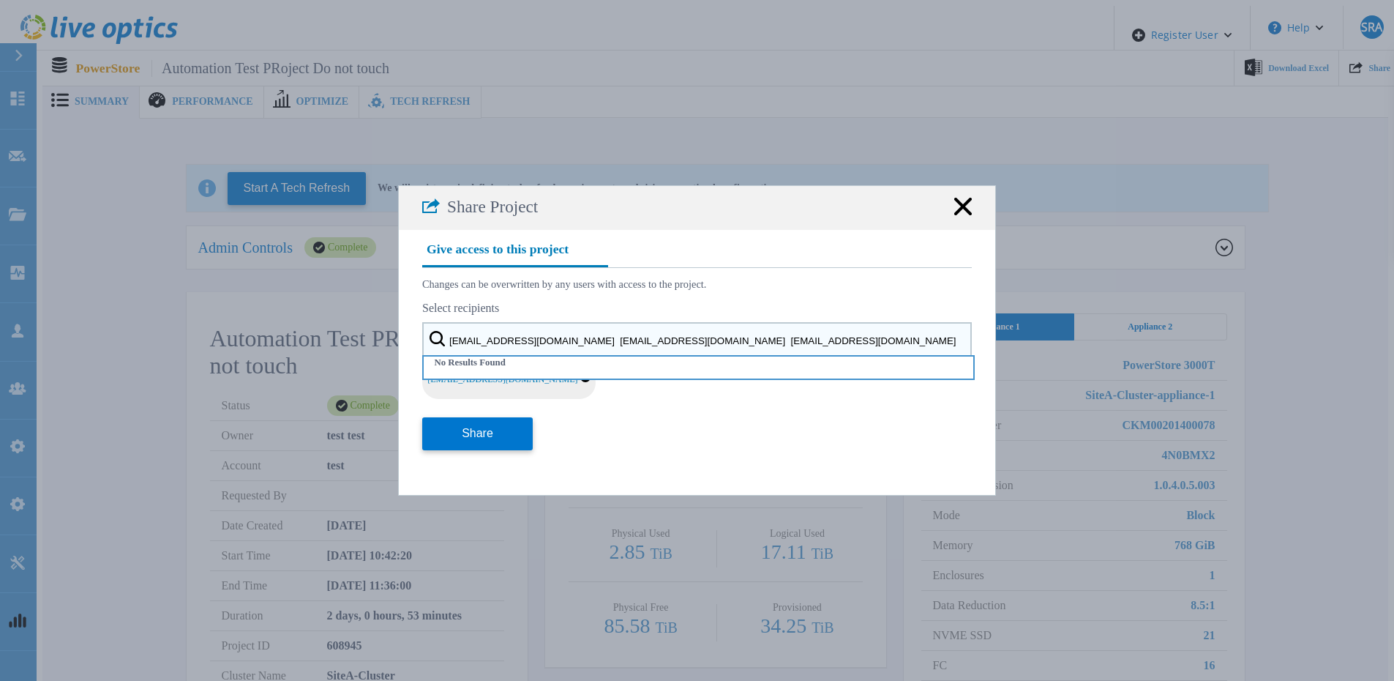
scroll to position [0, 124]
drag, startPoint x: 933, startPoint y: 356, endPoint x: 758, endPoint y: 353, distance: 175.7
click at [758, 353] on input "automation_partner_shared@liveoptics.com automation_delladmin_shared@liveoptics…" at bounding box center [697, 340] width 550 height 37
drag, startPoint x: 652, startPoint y: 353, endPoint x: 441, endPoint y: 341, distance: 211.1
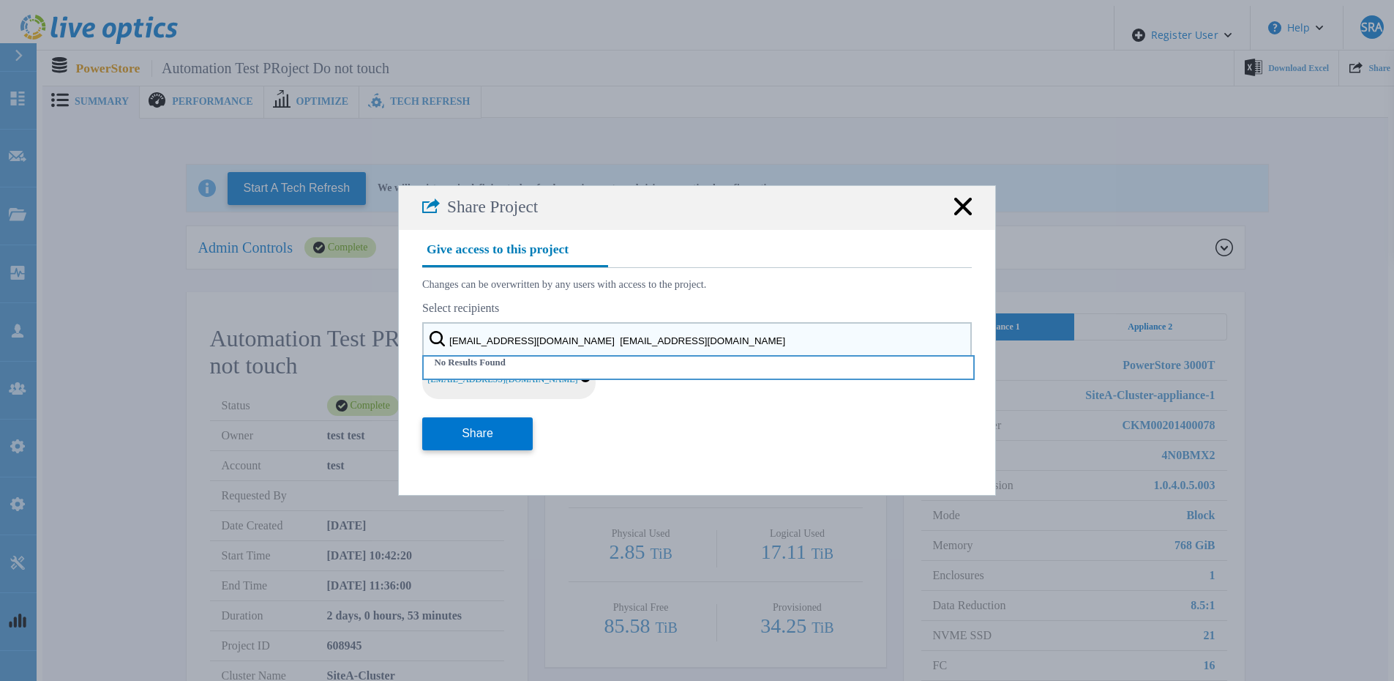
click at [441, 341] on input "automation_partner_shared@liveoptics.com automation_delladmin_shared@liveoptics…" at bounding box center [697, 340] width 550 height 37
type input "automation_delladmin_shared@liveoptics.com"
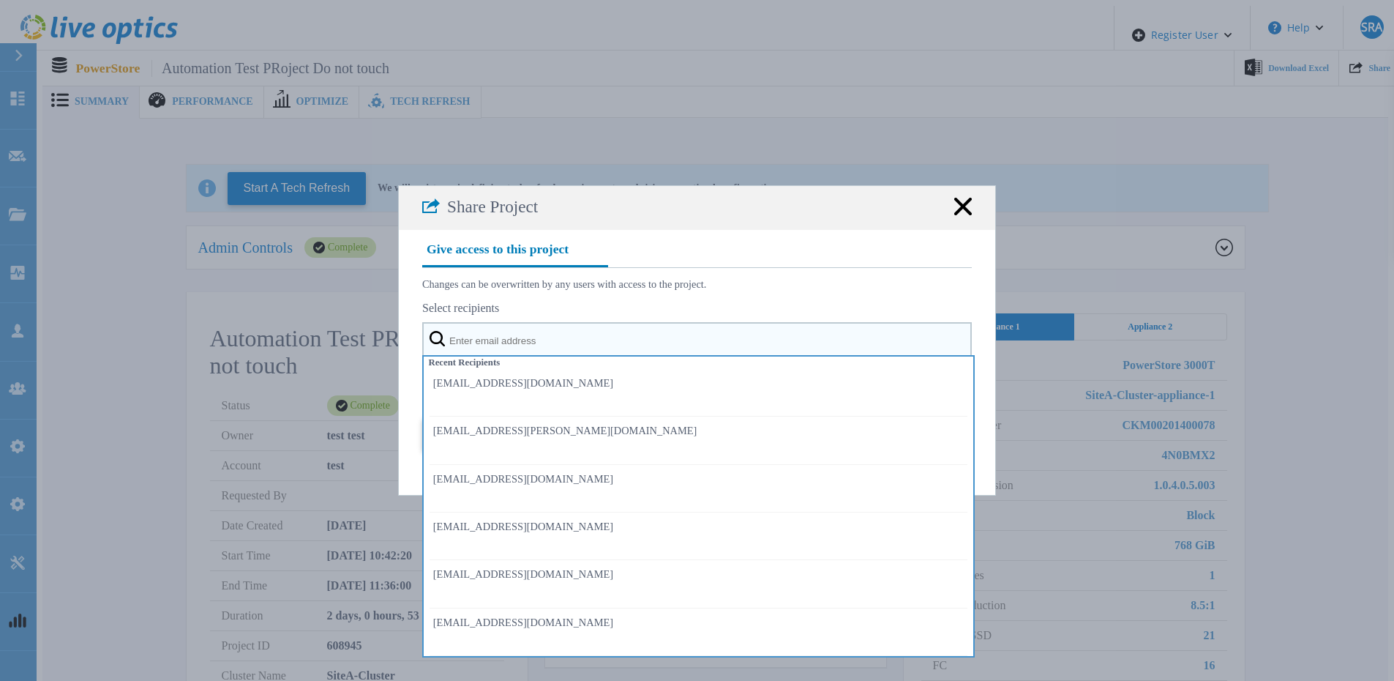
click at [493, 355] on input "text" at bounding box center [697, 340] width 550 height 37
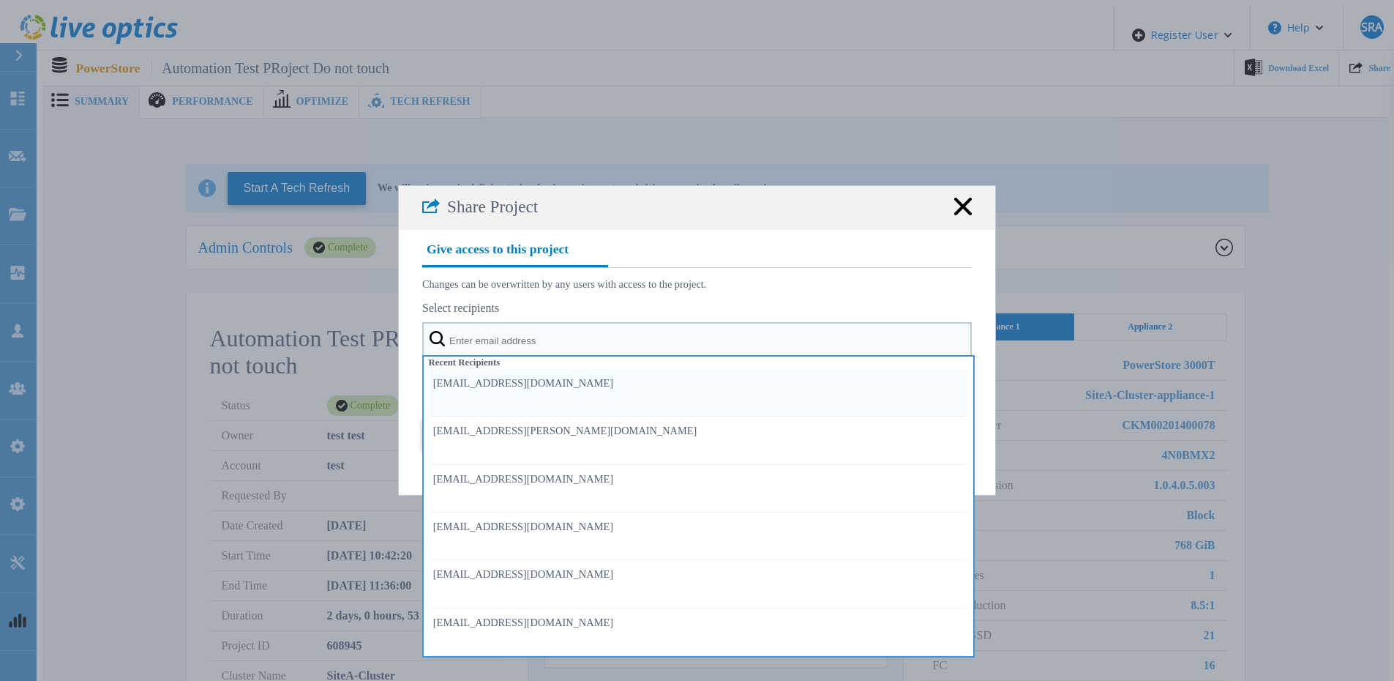
paste input "automation_partner_shared@liveoptics.com automation_delladmin_shared@liveoptics…"
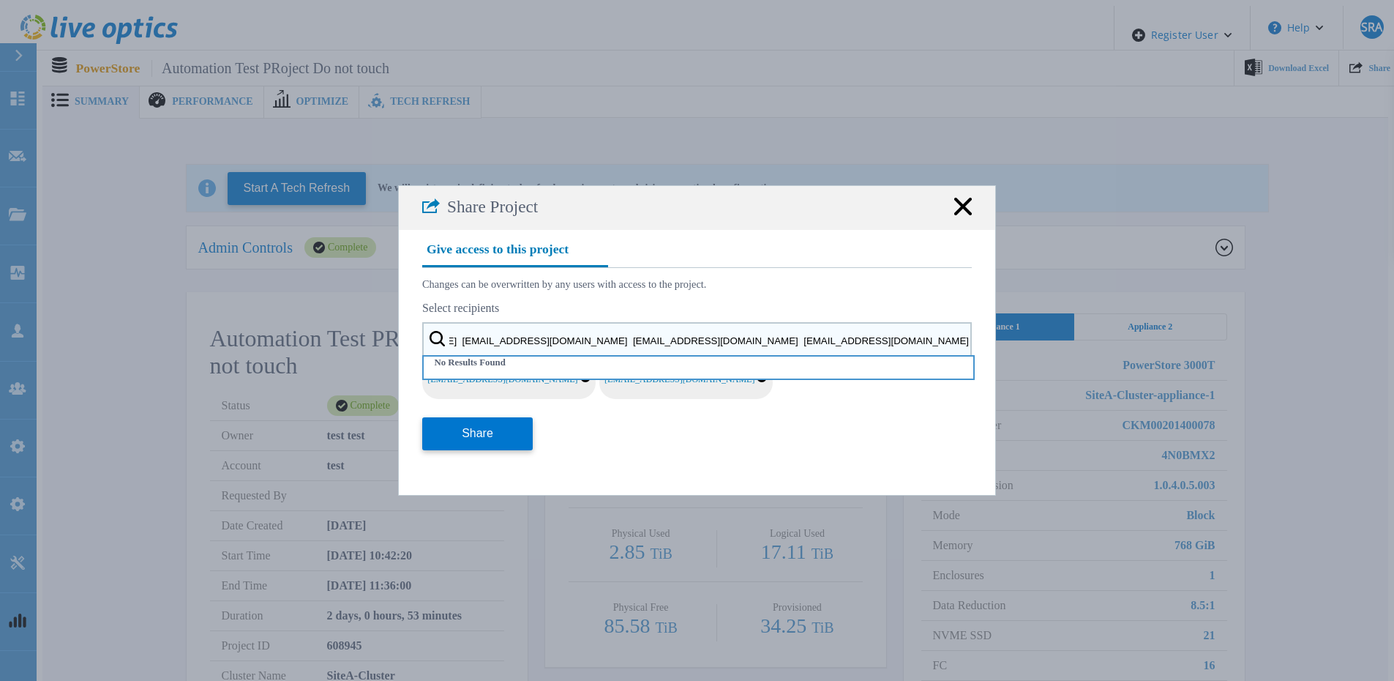
scroll to position [0, 653]
drag, startPoint x: 706, startPoint y: 354, endPoint x: 1098, endPoint y: 365, distance: 392.5
click at [1098, 365] on div "Share Project Give access to this project Changes can be overwritten by any use…" at bounding box center [697, 340] width 1394 height 681
drag, startPoint x: 763, startPoint y: 354, endPoint x: 1065, endPoint y: 358, distance: 301.6
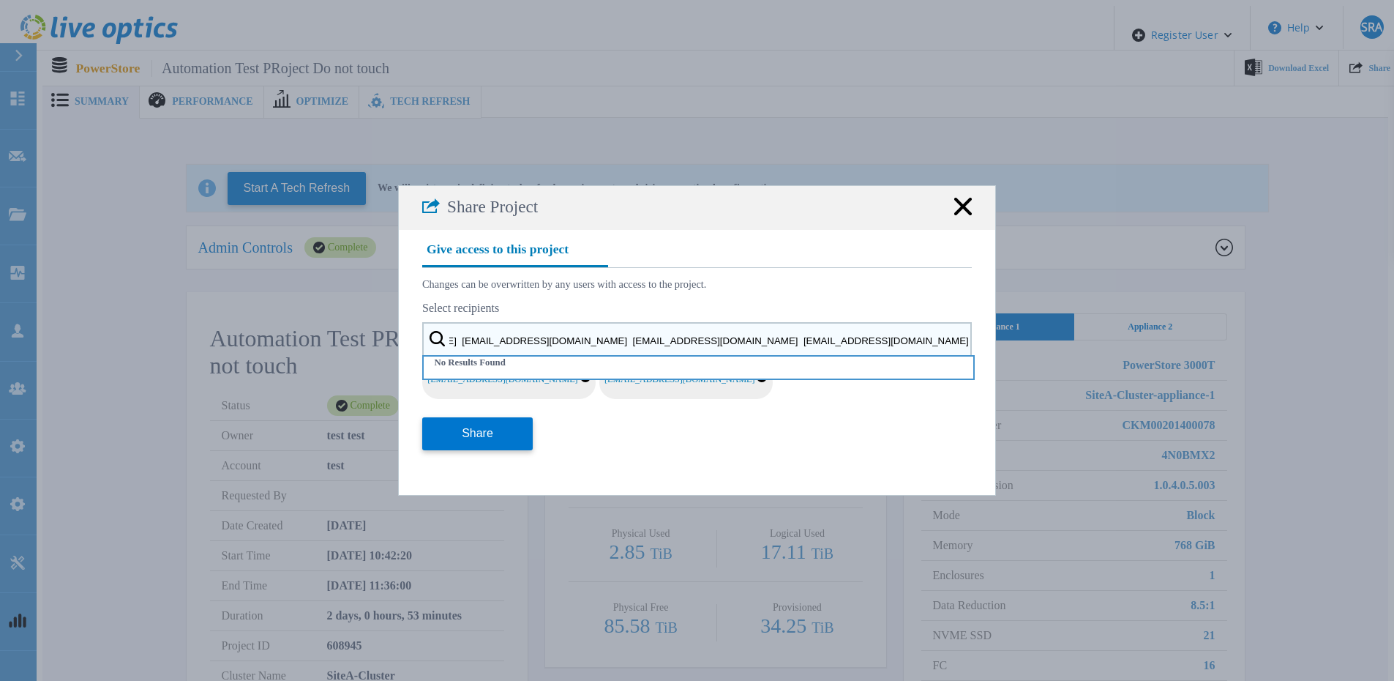
click at [1104, 358] on div "Share Project Give access to this project Changes can be overwritten by any use…" at bounding box center [697, 340] width 1394 height 681
drag, startPoint x: 758, startPoint y: 352, endPoint x: 355, endPoint y: 348, distance: 402.6
click at [355, 348] on div "Share Project Give access to this project Changes can be overwritten by any use…" at bounding box center [697, 340] width 1394 height 681
type input "automation_delluser_shared@liveoptics.com"
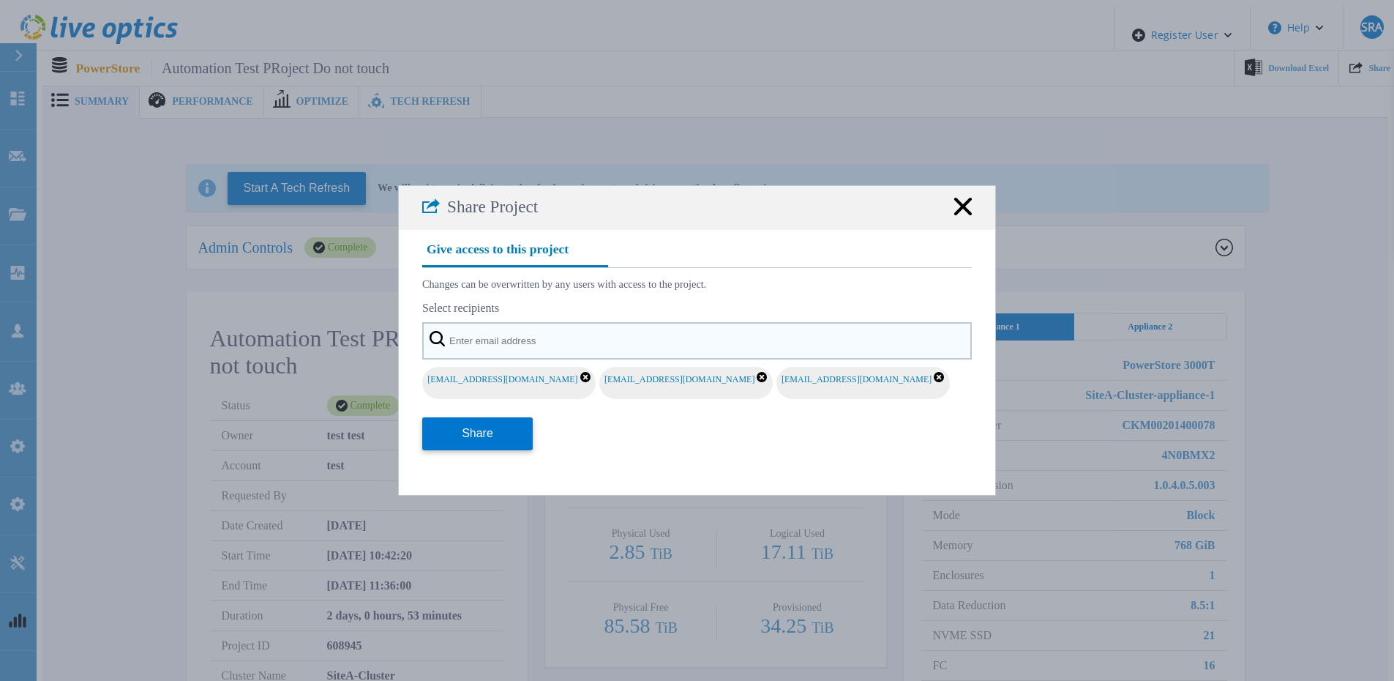
click at [545, 337] on input "text" at bounding box center [697, 340] width 550 height 37
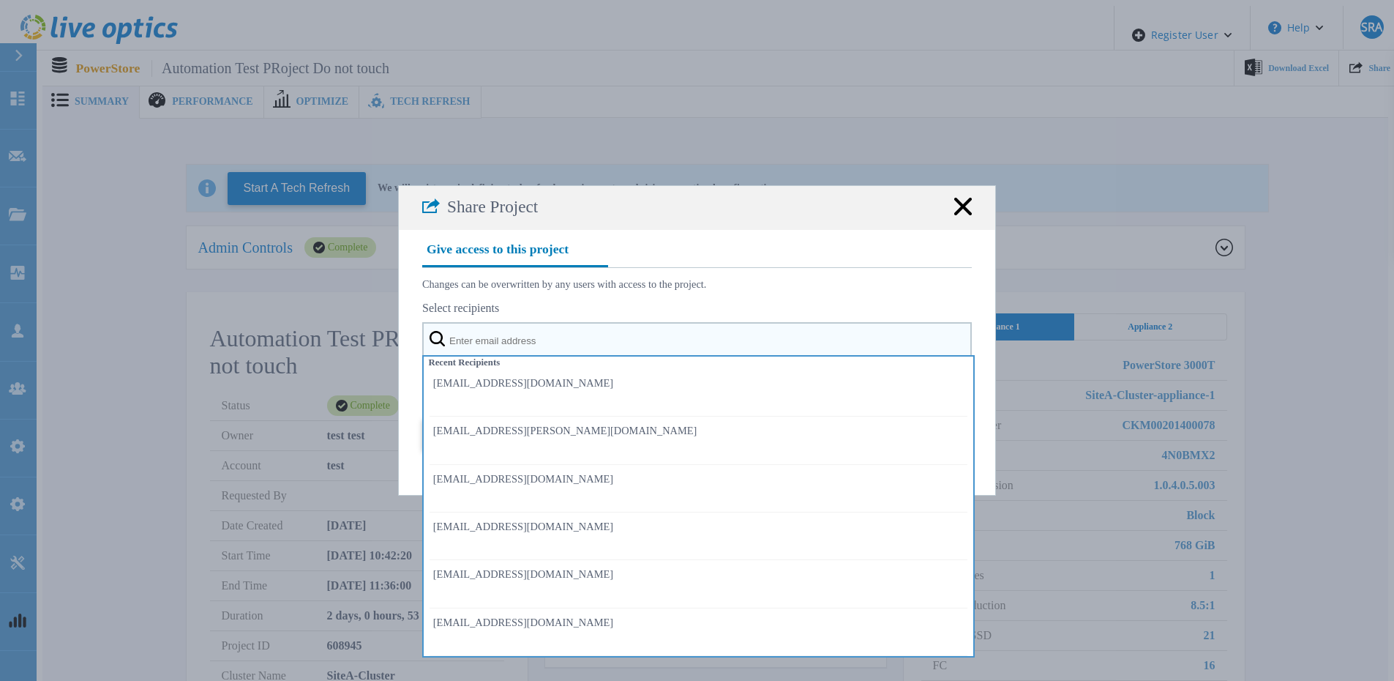
paste input "automation_partner_shared@liveoptics.com automation_delladmin_shared@liveoptics…"
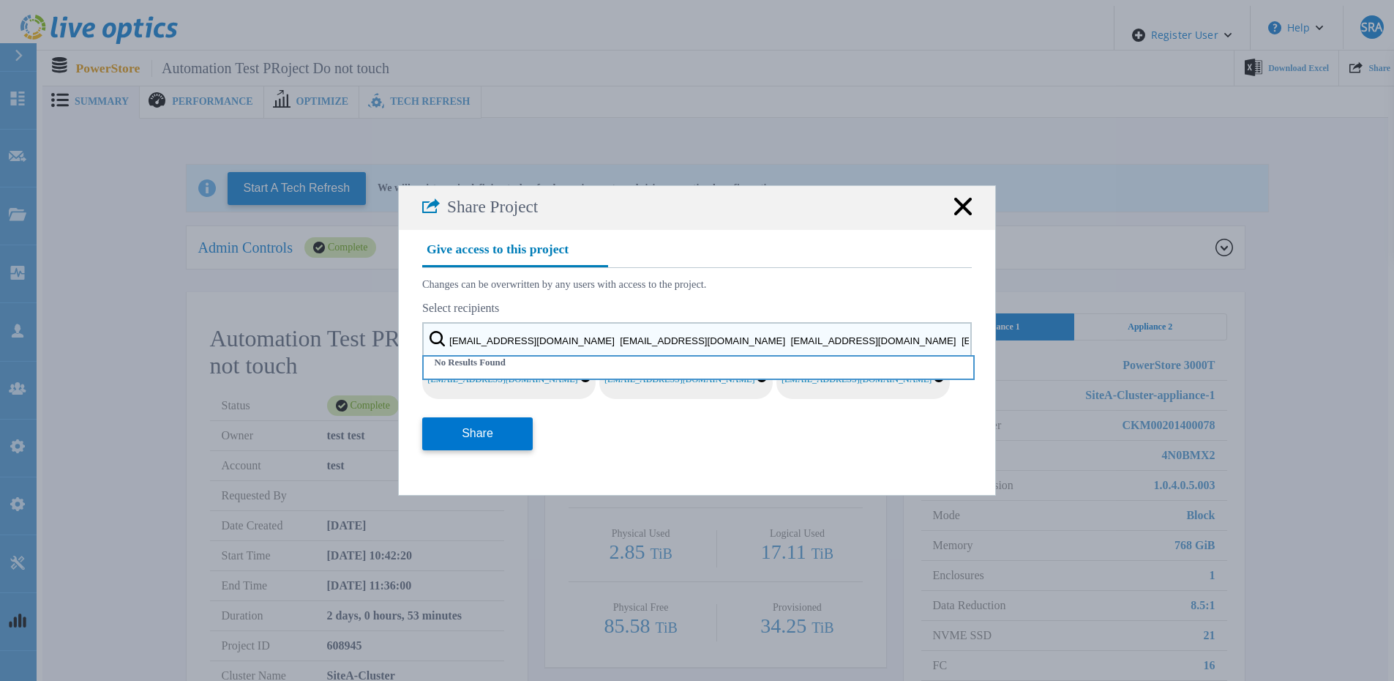
drag, startPoint x: 699, startPoint y: 340, endPoint x: 266, endPoint y: 334, distance: 433.3
click at [266, 334] on div "Share Project Give access to this project Changes can be overwritten by any use…" at bounding box center [697, 340] width 1394 height 681
type input "automation_partnerteammember_shared@liveoptics.com"
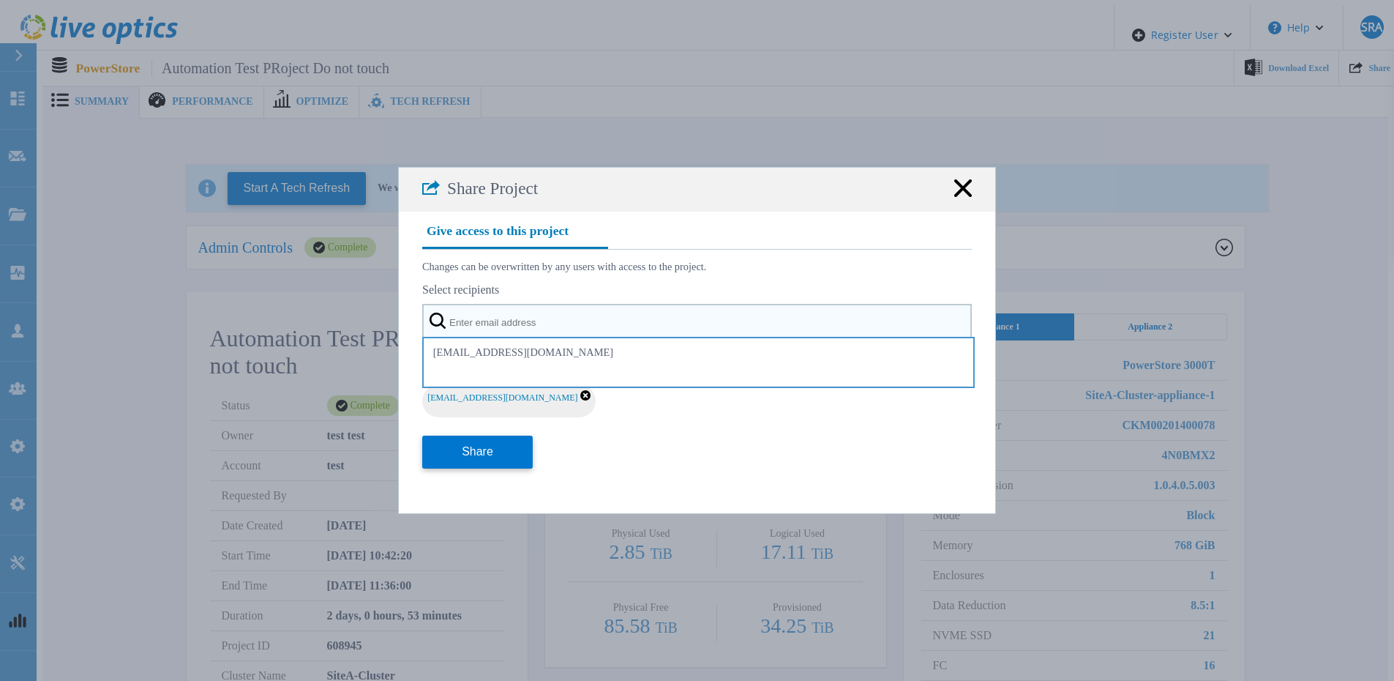
drag, startPoint x: 582, startPoint y: 351, endPoint x: 582, endPoint y: 343, distance: 8.1
click at [582, 341] on input "text" at bounding box center [697, 322] width 550 height 37
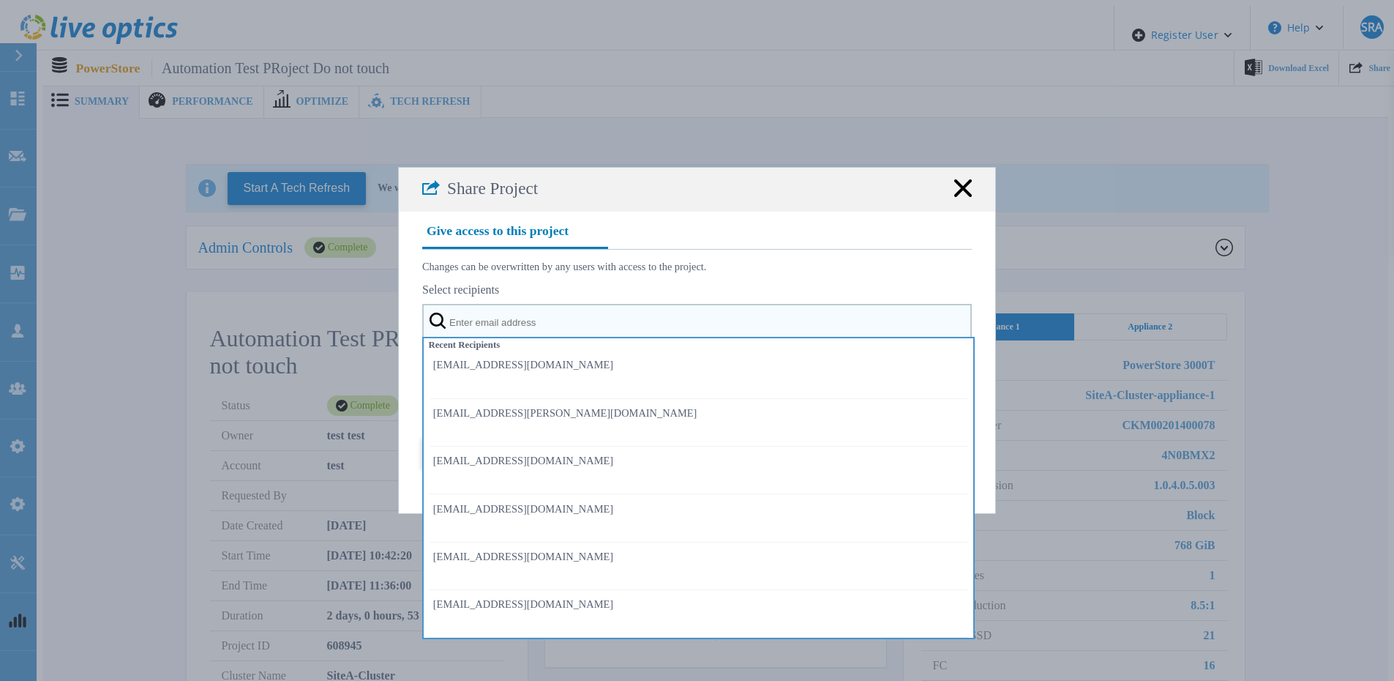
paste input "automation_partner_shared@liveoptics.com automation_delladmin_shared@liveoptics…"
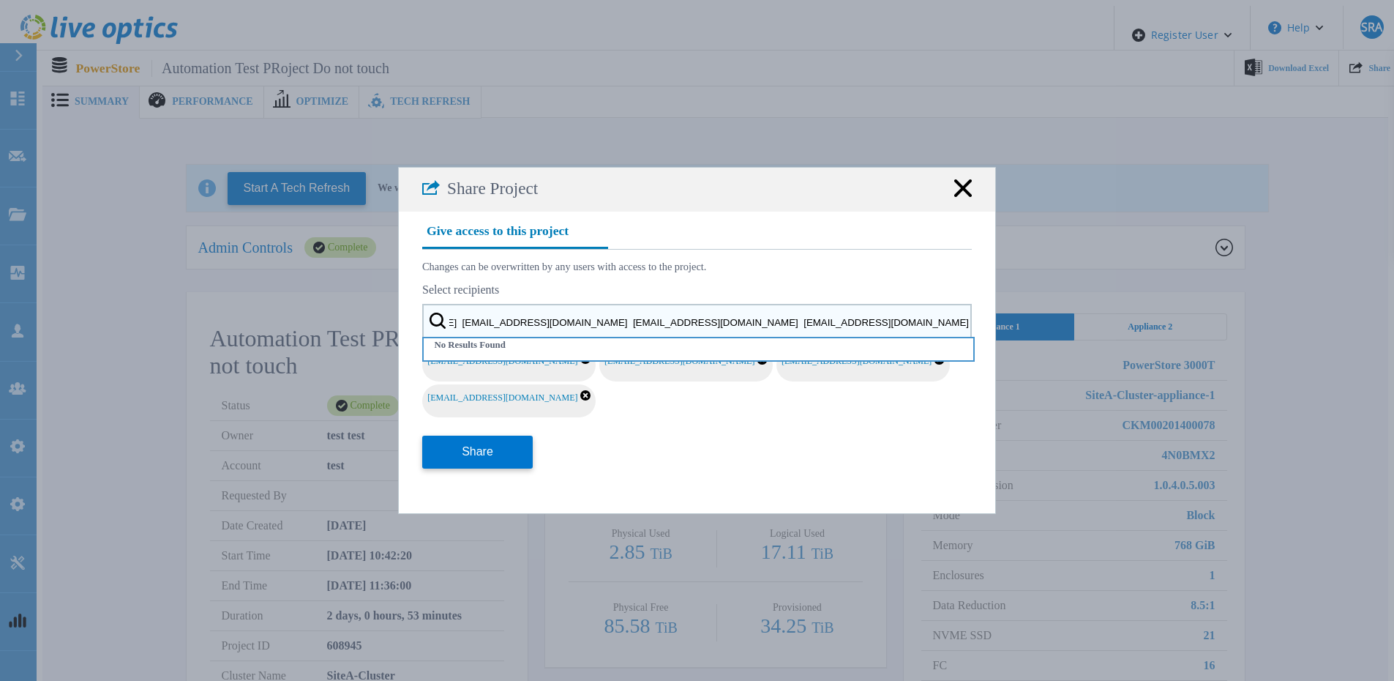
drag, startPoint x: 701, startPoint y: 341, endPoint x: 1048, endPoint y: 355, distance: 347.2
click at [1048, 355] on div "Share Project Give access to this project Changes can be overwritten by any use…" at bounding box center [697, 340] width 1394 height 681
drag, startPoint x: 711, startPoint y: 345, endPoint x: 212, endPoint y: 326, distance: 499.6
click at [216, 329] on div "Share Project Give access to this project Changes can be overwritten by any use…" at bounding box center [697, 340] width 1394 height 681
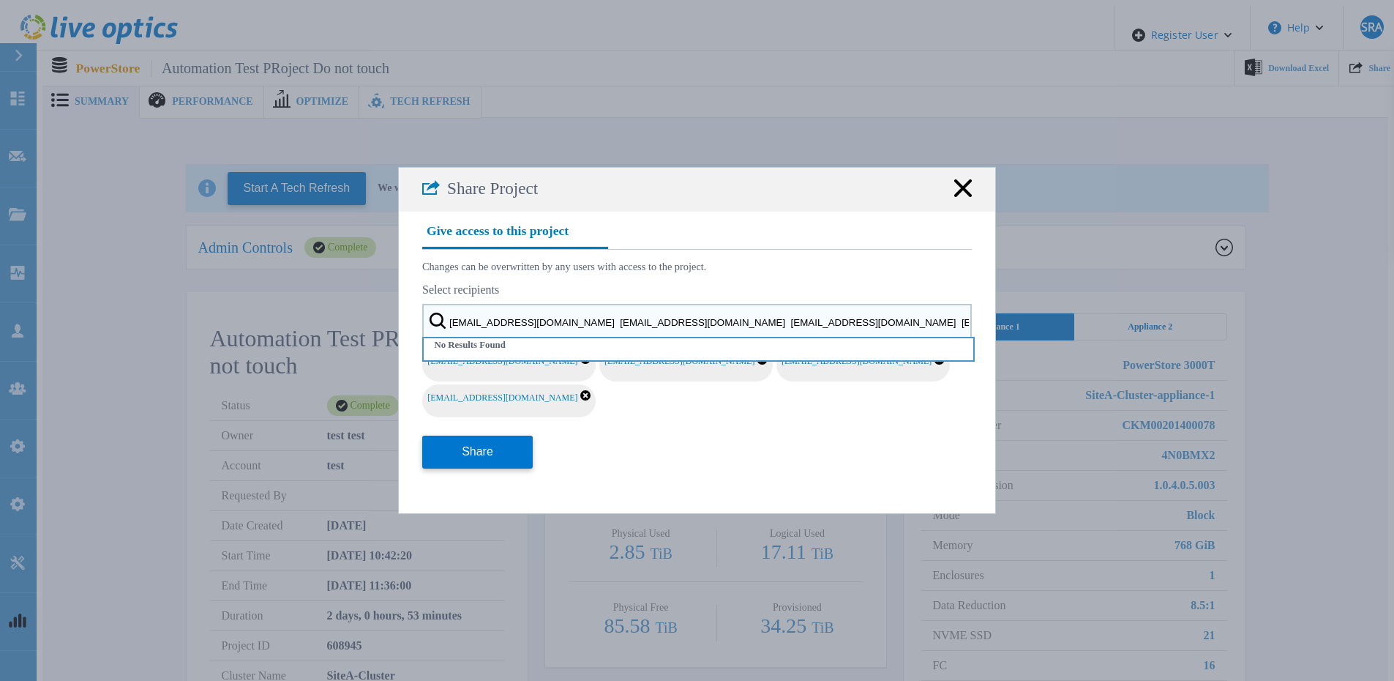
type input "automation_partnerteamadmin_shared@liveoptics.com"
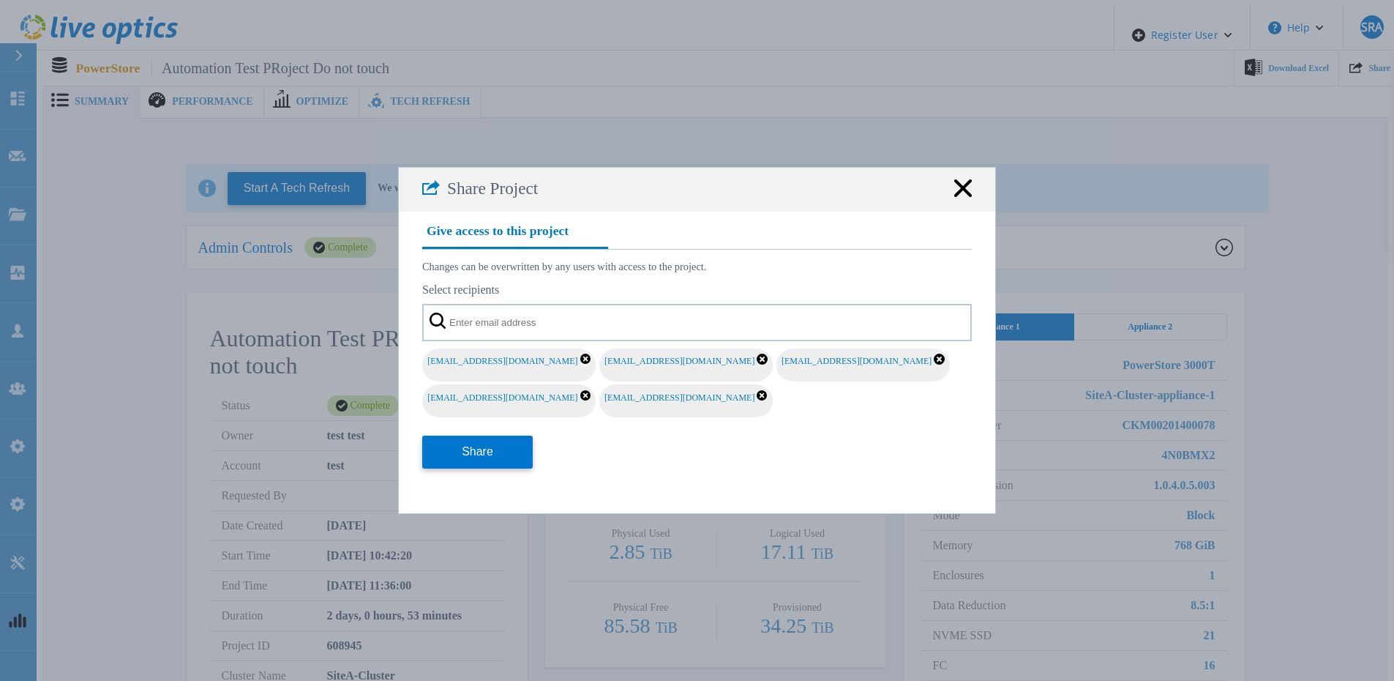
click at [708, 451] on div "Share" at bounding box center [697, 457] width 550 height 73
click at [519, 457] on button "Share" at bounding box center [477, 451] width 111 height 33
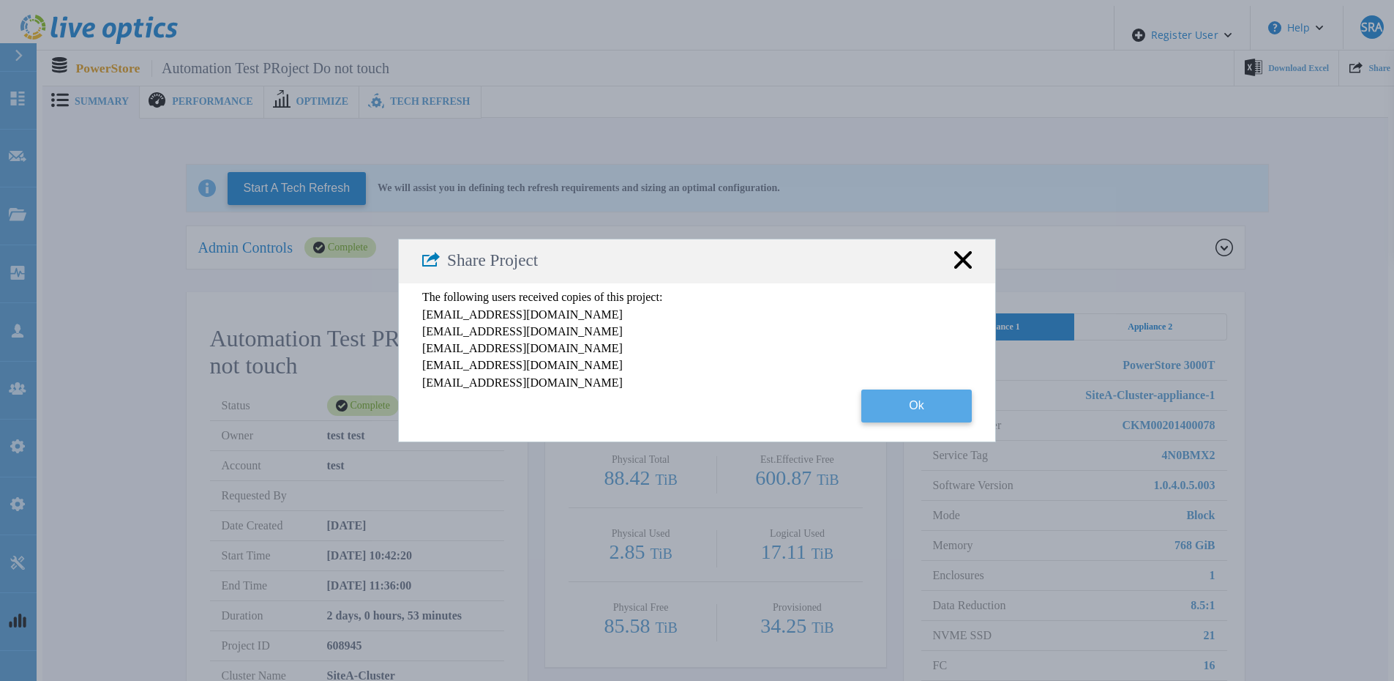
click at [909, 406] on button "Ok" at bounding box center [916, 405] width 111 height 33
